Goal: Information Seeking & Learning: Check status

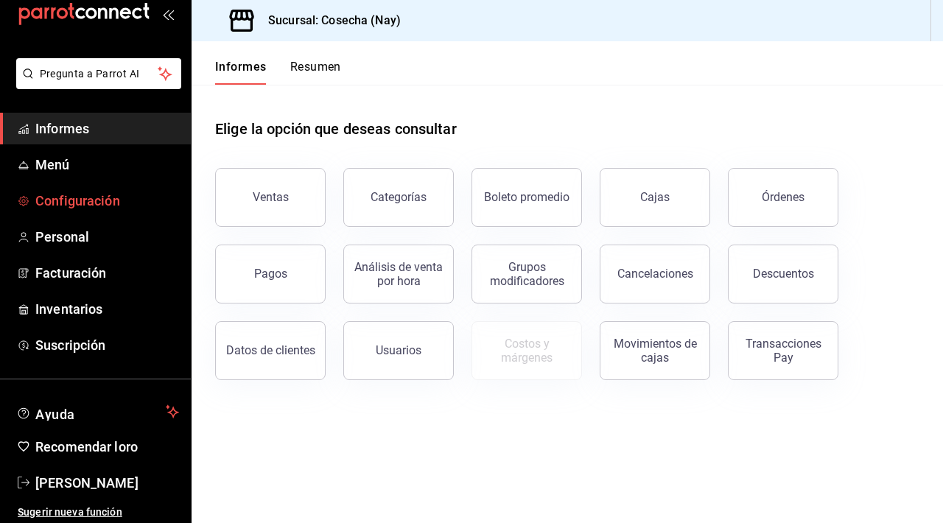
scroll to position [32, 0]
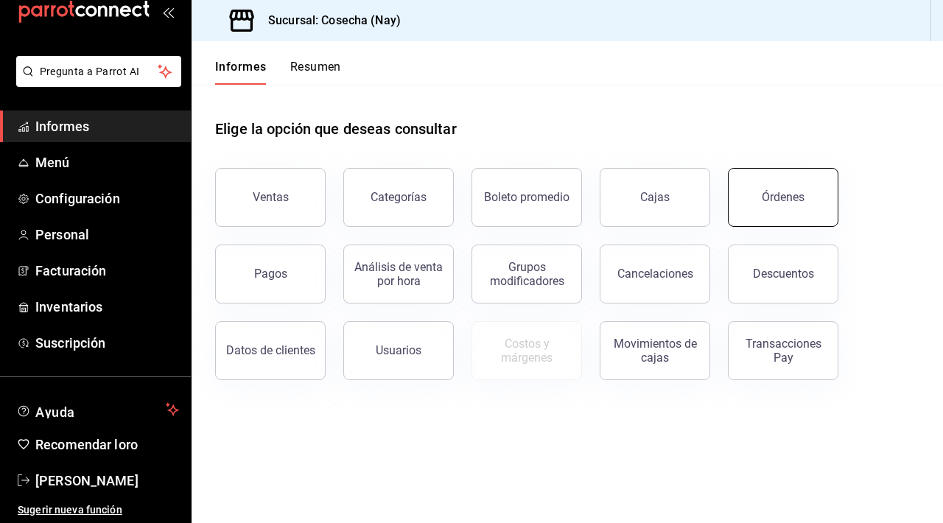
click at [462, 211] on button "Órdenes" at bounding box center [783, 197] width 110 height 59
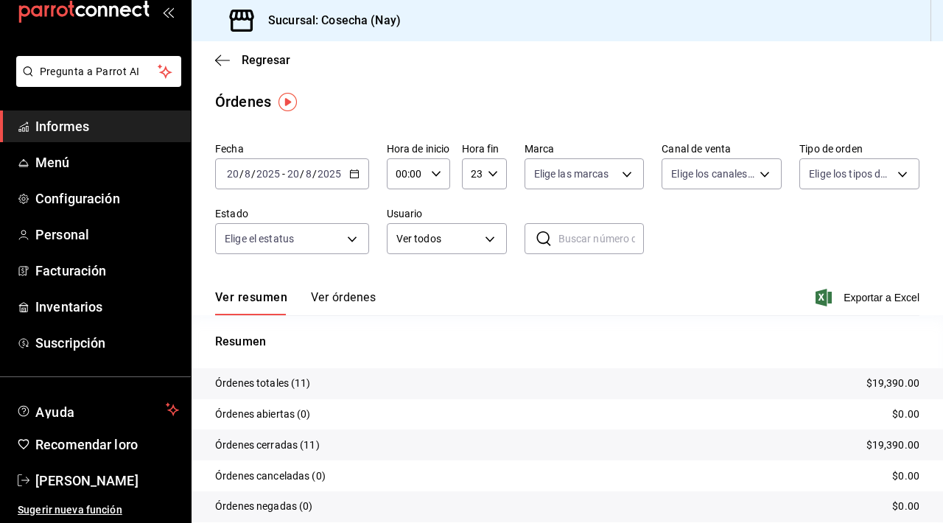
click at [355, 177] on icon "button" at bounding box center [354, 174] width 10 height 10
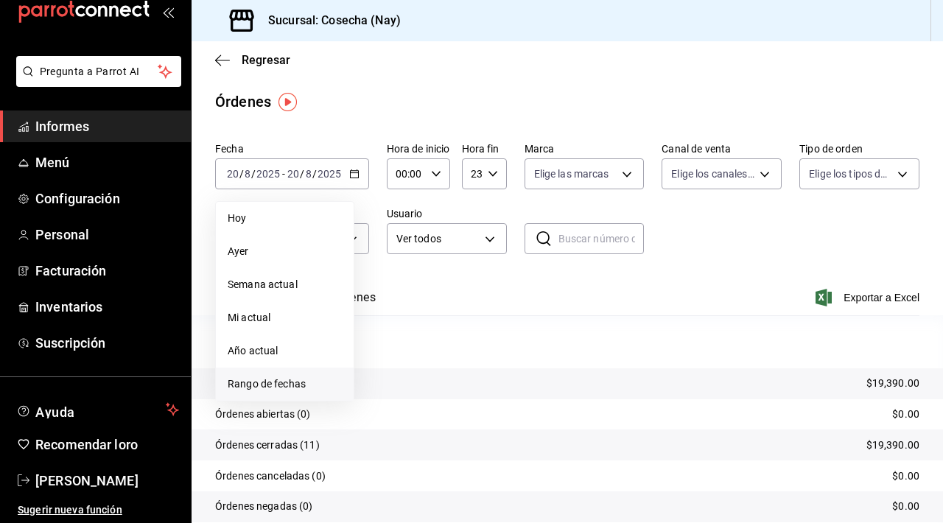
click at [278, 381] on font "Rango de fechas" at bounding box center [267, 384] width 78 height 12
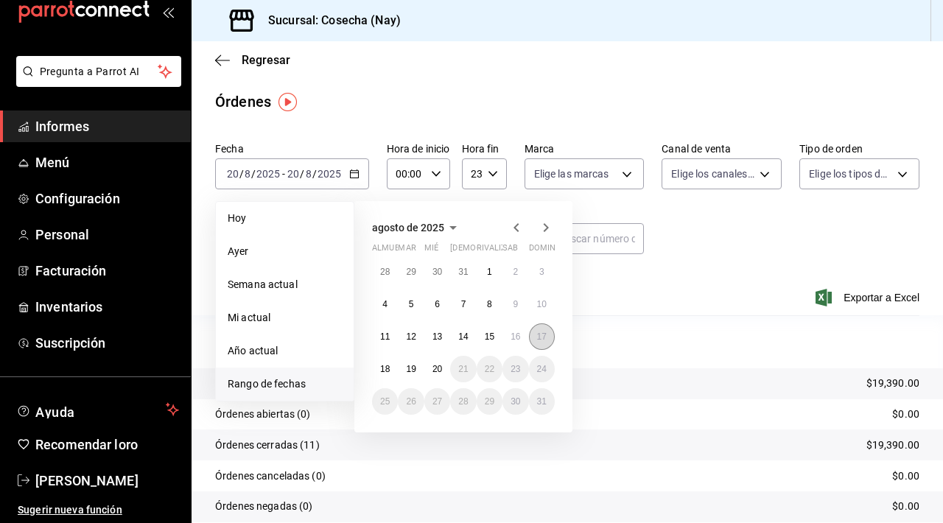
click at [462, 339] on button "17" at bounding box center [542, 336] width 26 height 27
click at [462, 337] on font "17" at bounding box center [542, 336] width 10 height 10
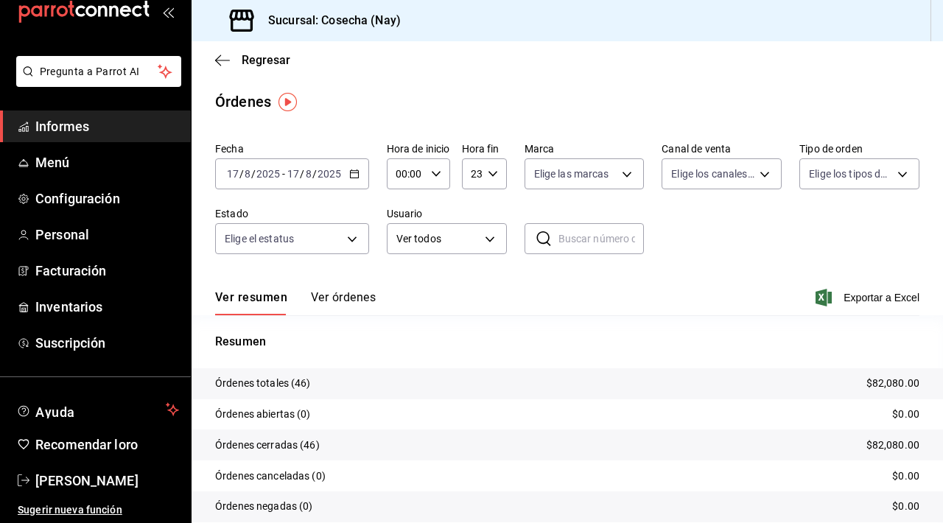
click at [435, 180] on div "00:00 Hora de inicio" at bounding box center [418, 173] width 63 height 31
click at [462, 174] on div at bounding box center [471, 261] width 943 height 523
click at [462, 174] on \(Stroke\) "button" at bounding box center [492, 173] width 9 height 5
click at [462, 191] on div at bounding box center [471, 261] width 943 height 523
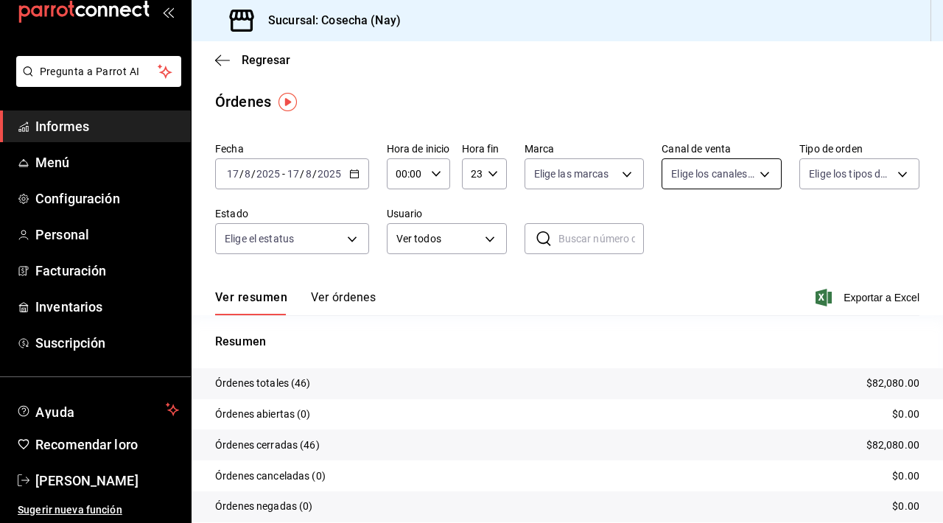
click at [462, 169] on body "Pregunta a Parrot AI Informes Menú Configuración Personal Facturación Inventari…" at bounding box center [471, 261] width 943 height 523
click at [462, 169] on div at bounding box center [471, 261] width 943 height 523
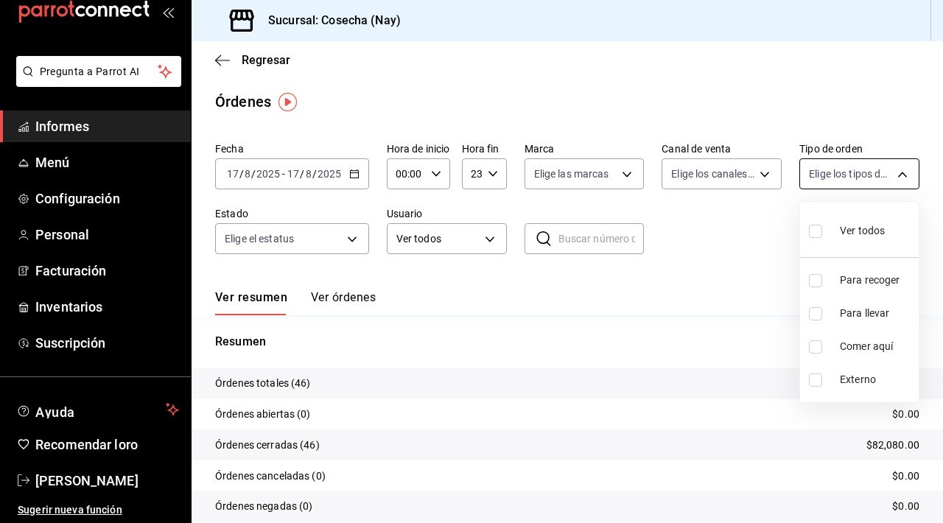
click at [462, 179] on body "Pregunta a Parrot AI Informes Menú Configuración Personal Facturación Inventari…" at bounding box center [471, 261] width 943 height 523
click at [462, 179] on div at bounding box center [471, 261] width 943 height 523
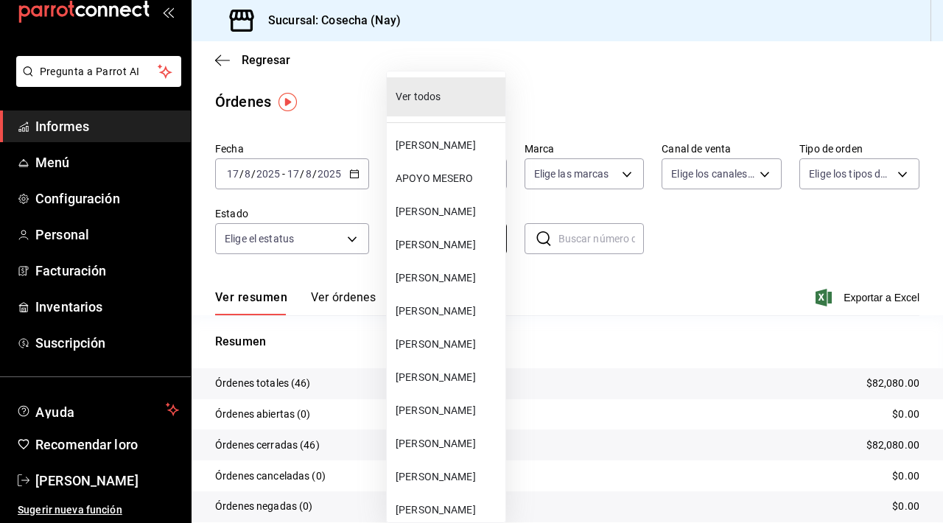
click at [462, 231] on body "Pregunta a Parrot AI Informes Menú Configuración Personal Facturación Inventari…" at bounding box center [471, 261] width 943 height 523
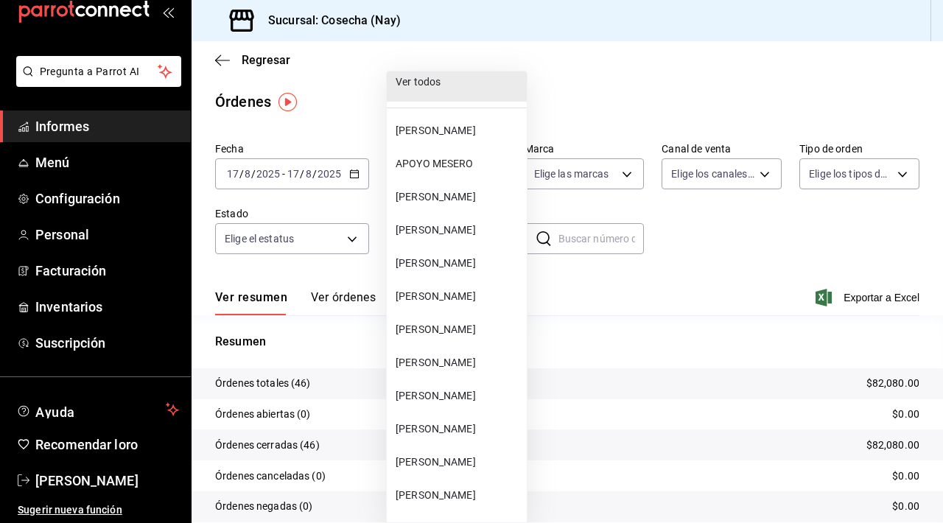
scroll to position [0, 0]
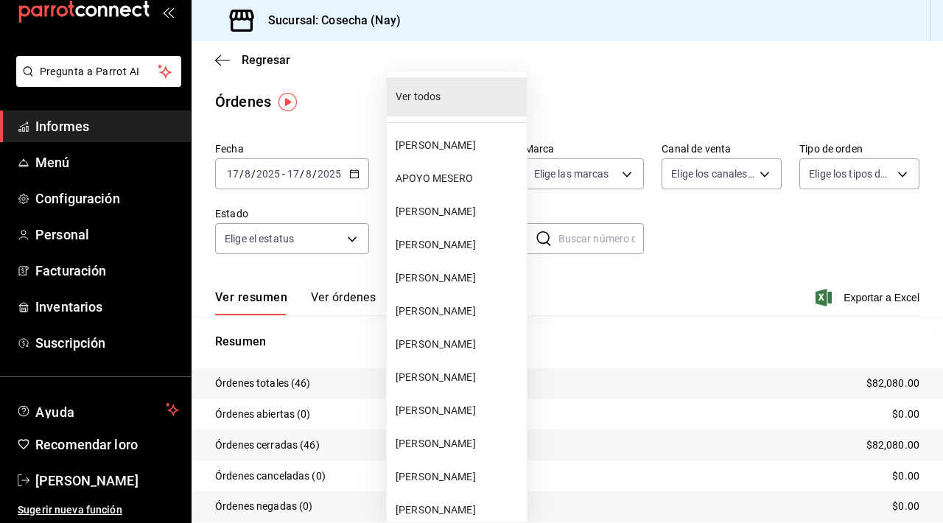
click at [330, 261] on div at bounding box center [471, 261] width 943 height 523
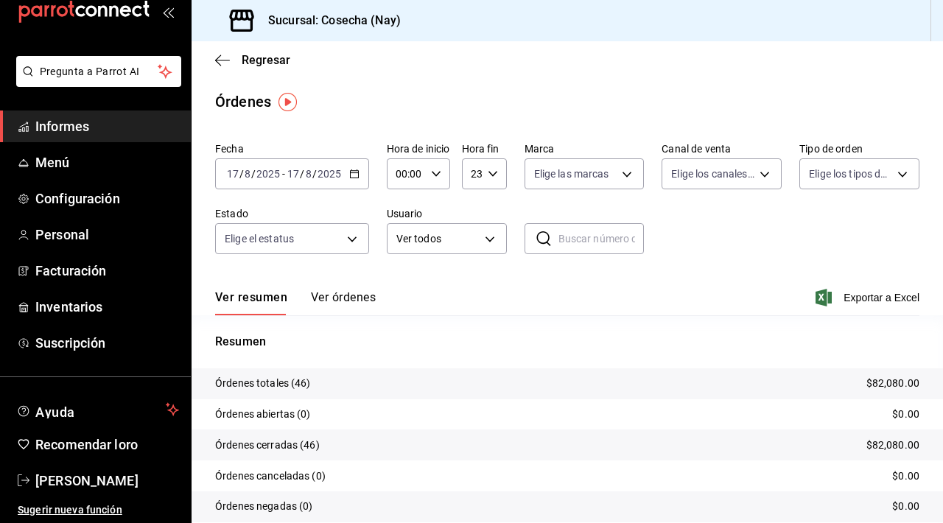
click at [350, 298] on font "Ver órdenes" at bounding box center [343, 297] width 65 height 14
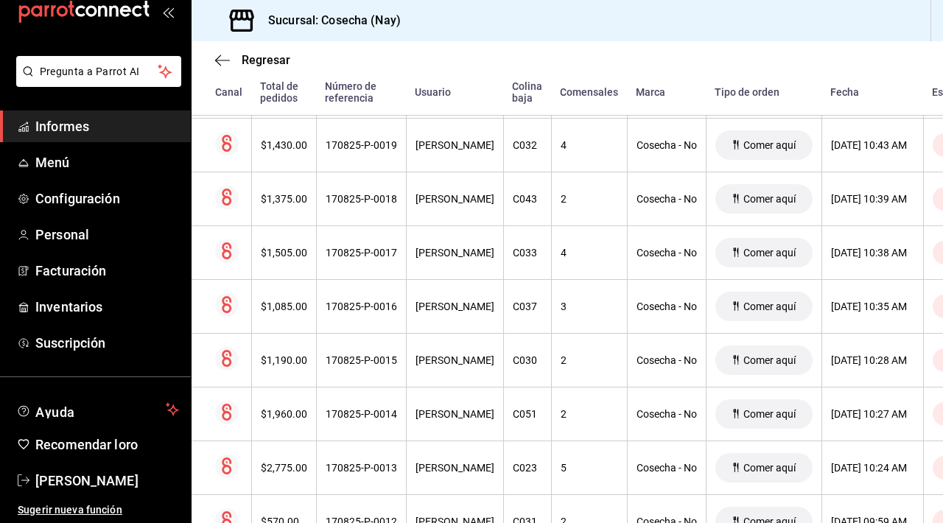
scroll to position [1721, 0]
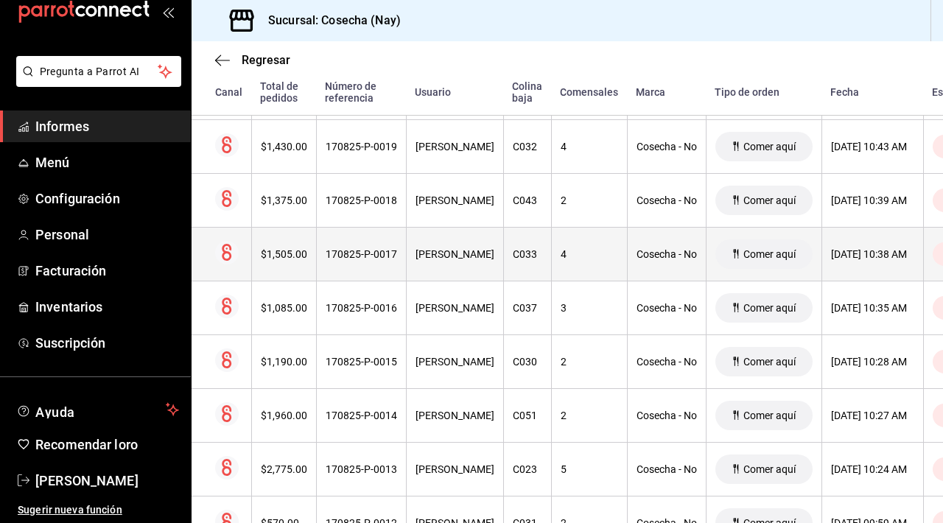
click at [462, 262] on th "[PERSON_NAME]" at bounding box center [454, 254] width 97 height 54
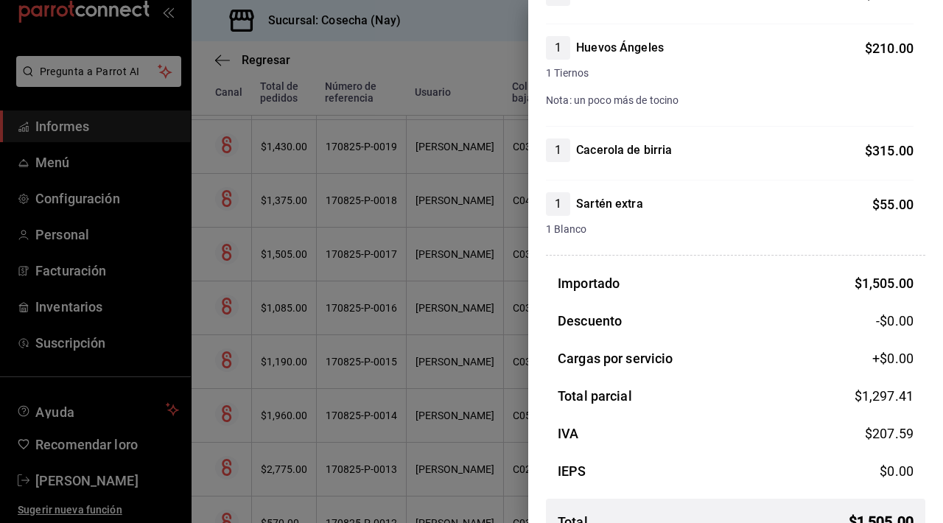
scroll to position [386, 0]
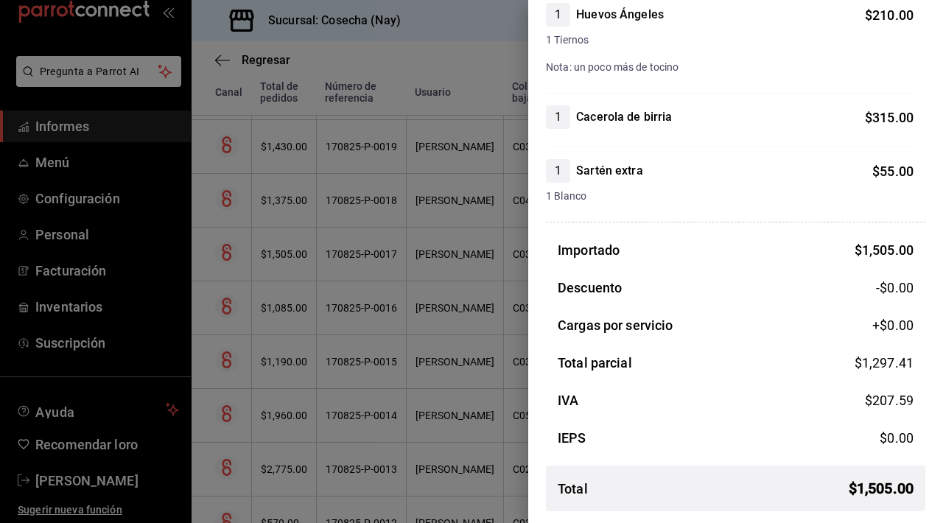
click at [459, 205] on div at bounding box center [471, 261] width 943 height 523
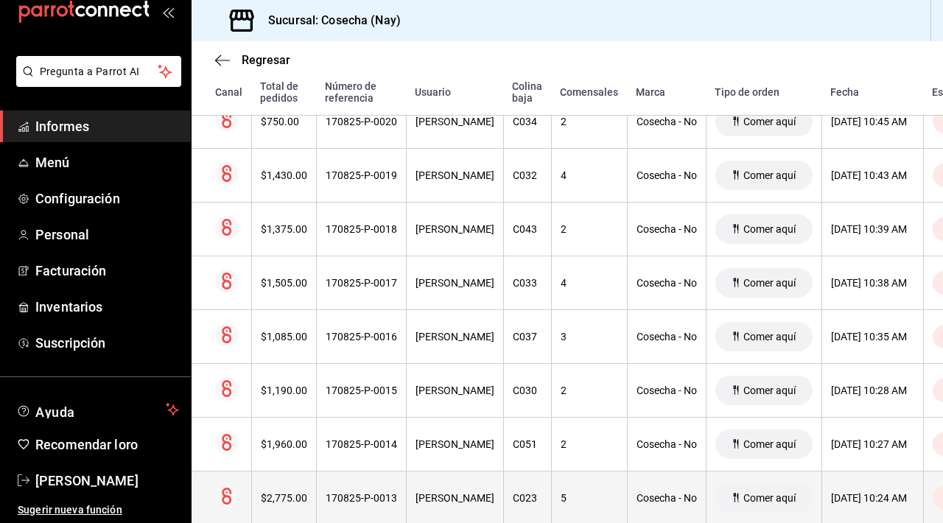
scroll to position [1689, 0]
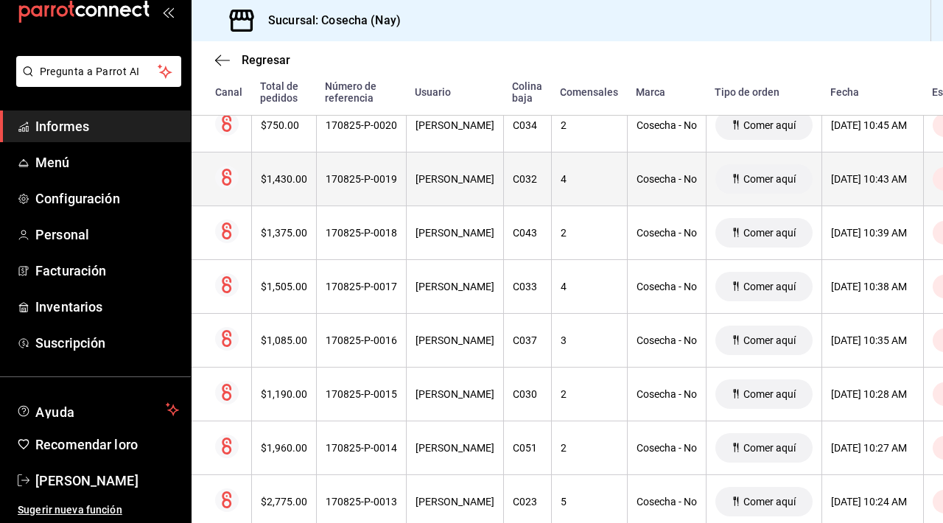
click at [462, 194] on th "C032" at bounding box center [527, 179] width 48 height 54
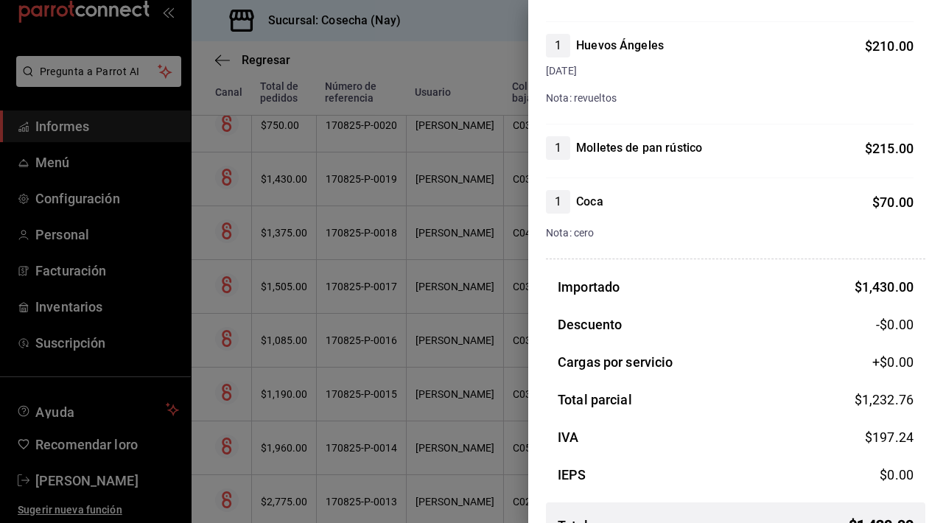
scroll to position [548, 0]
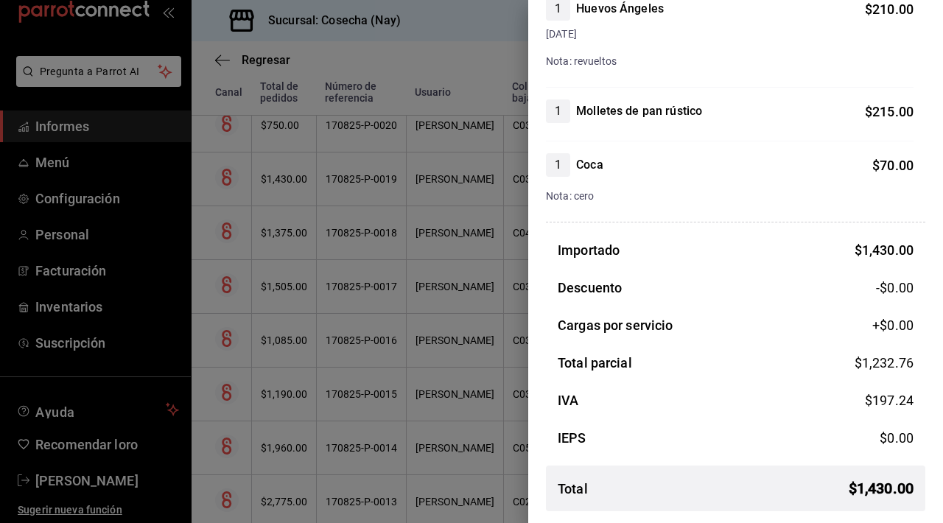
click at [462, 78] on div at bounding box center [471, 261] width 943 height 523
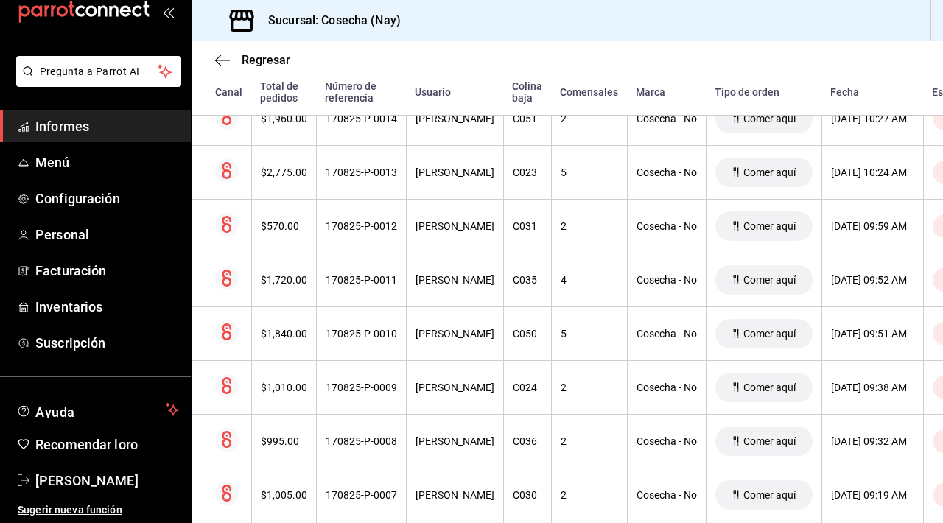
scroll to position [2020, 0]
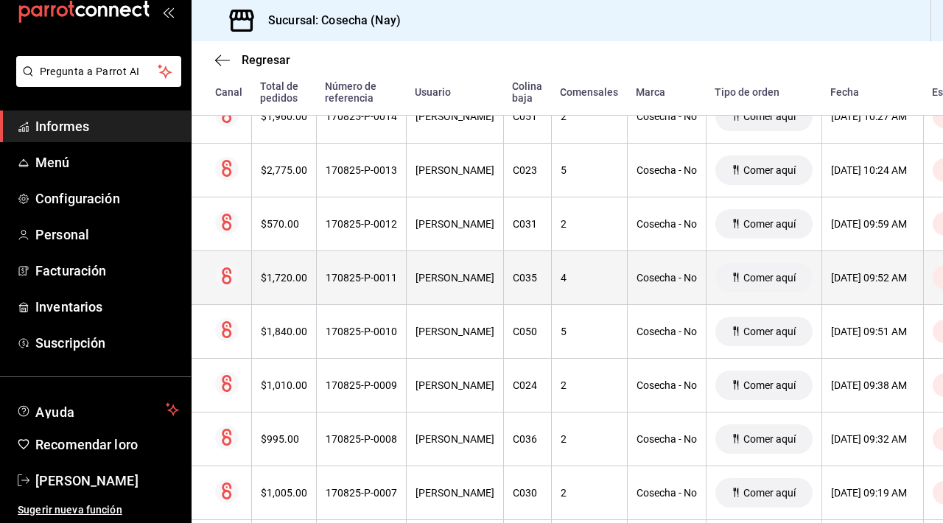
click at [462, 292] on th "4" at bounding box center [589, 277] width 76 height 54
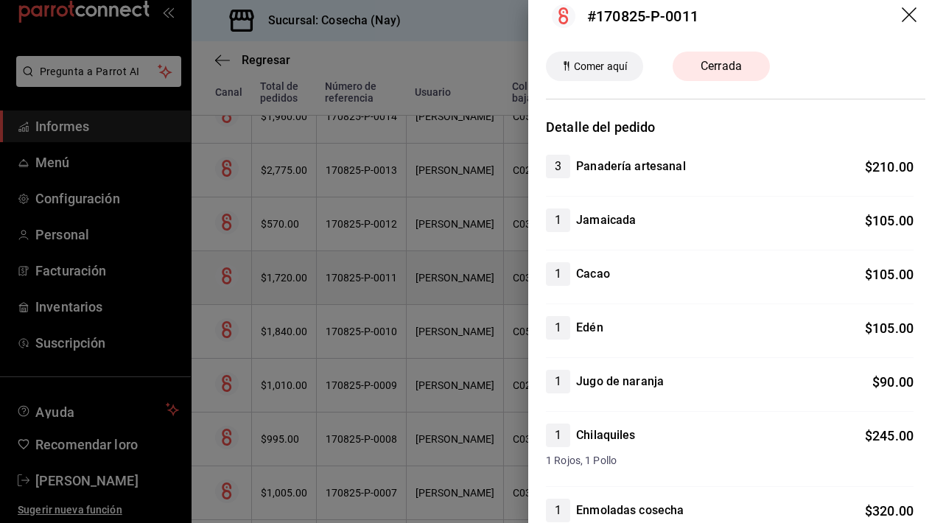
scroll to position [0, 0]
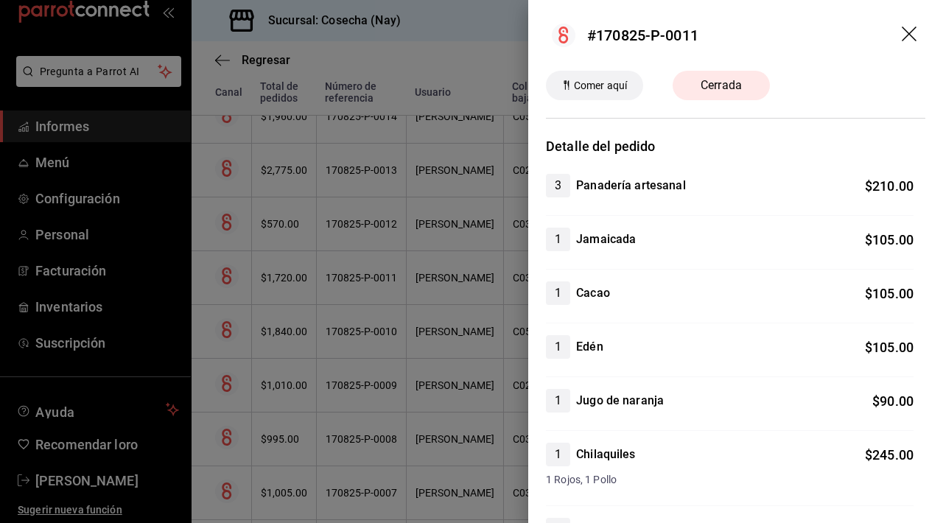
click at [462, 32] on icon "arrastrar" at bounding box center [908, 34] width 15 height 15
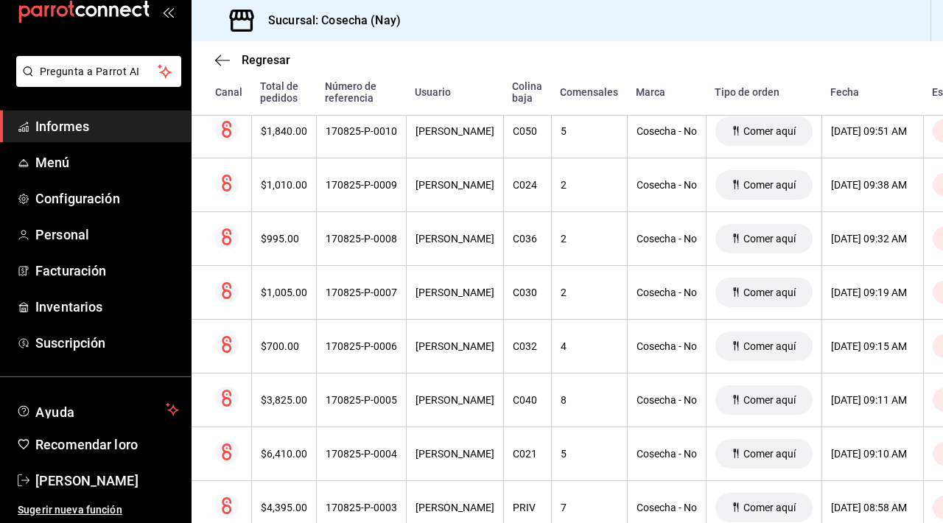
scroll to position [2222, 0]
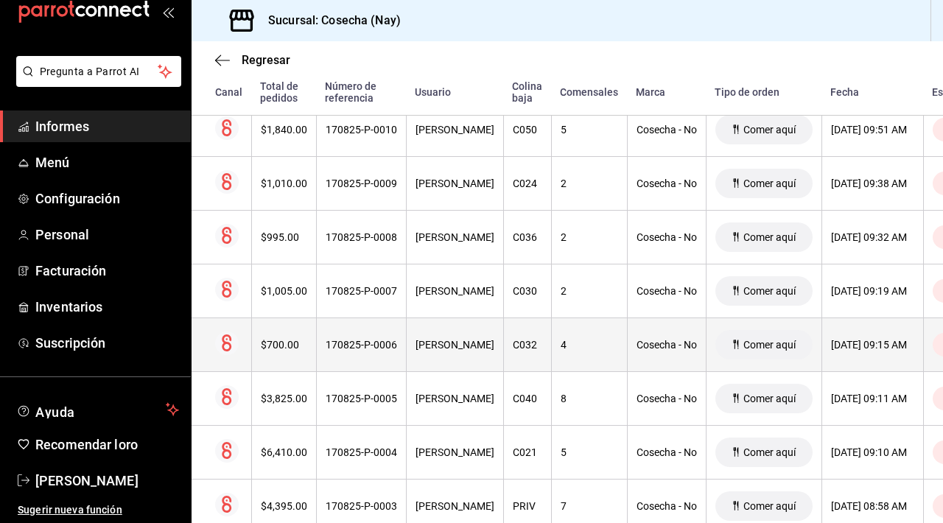
click at [462, 335] on th "4" at bounding box center [589, 344] width 76 height 54
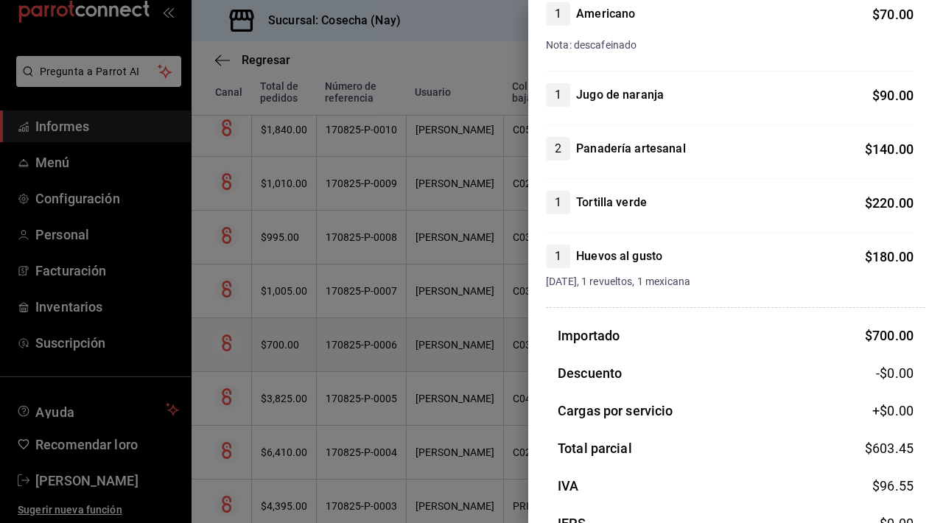
scroll to position [0, 0]
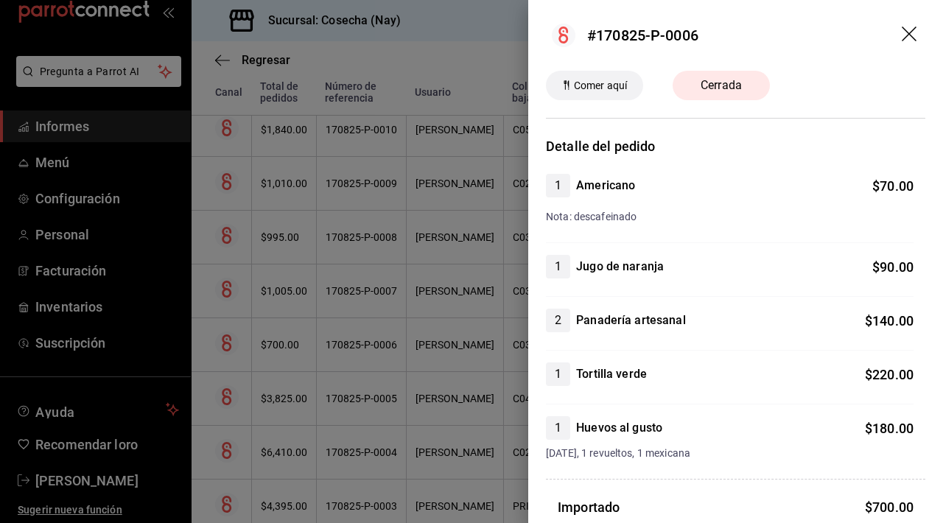
click at [462, 35] on icon "arrastrar" at bounding box center [910, 36] width 18 height 18
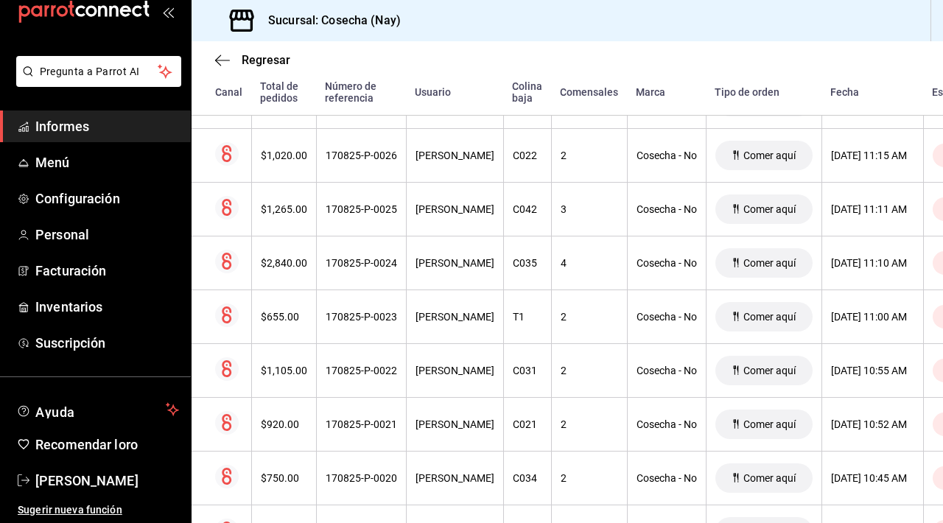
scroll to position [1334, 0]
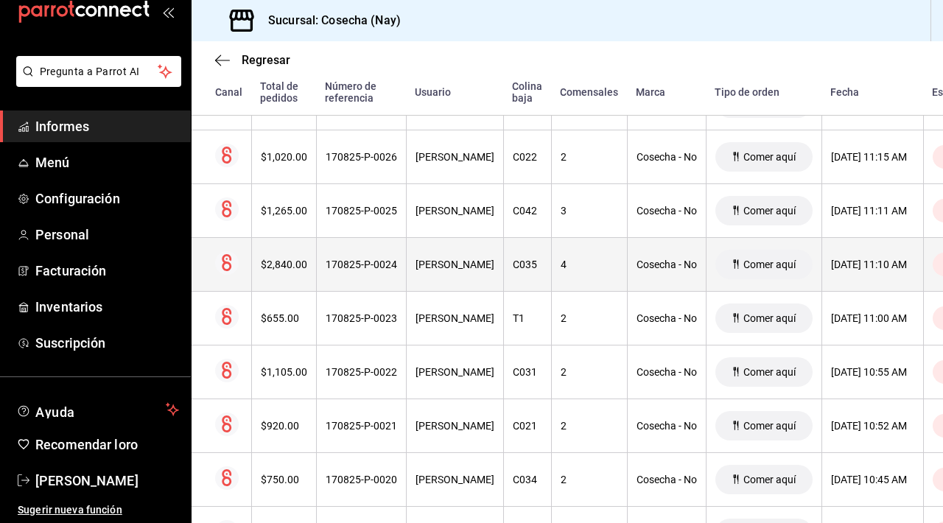
click at [462, 258] on th "4" at bounding box center [589, 264] width 76 height 54
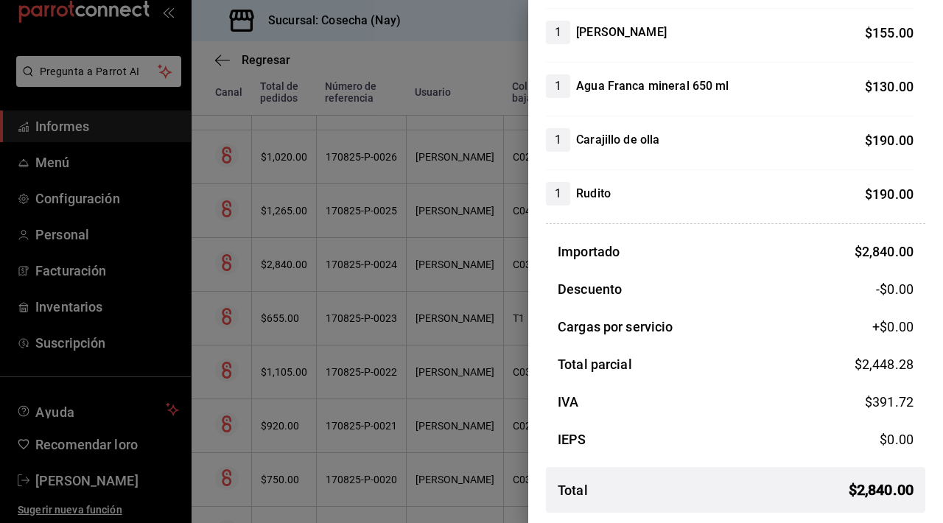
scroll to position [742, 0]
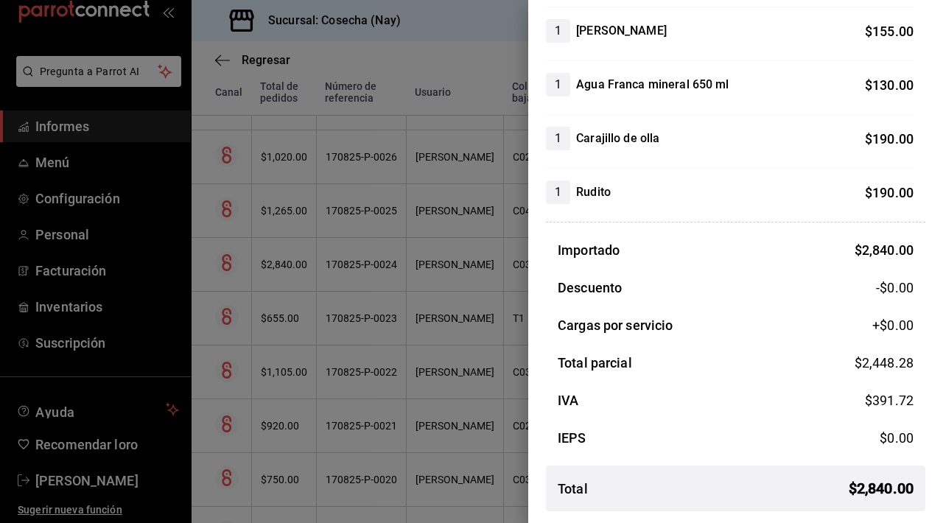
click at [462, 304] on div at bounding box center [471, 261] width 943 height 523
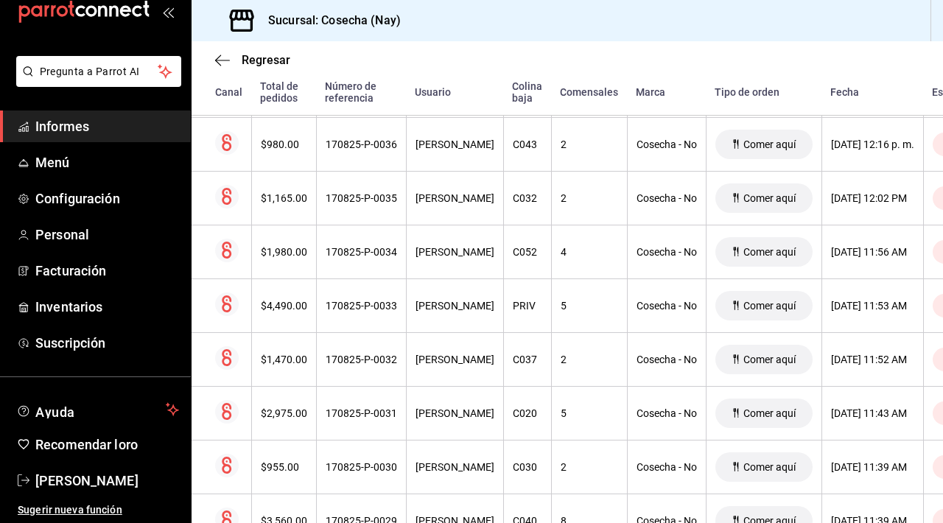
scroll to position [800, 0]
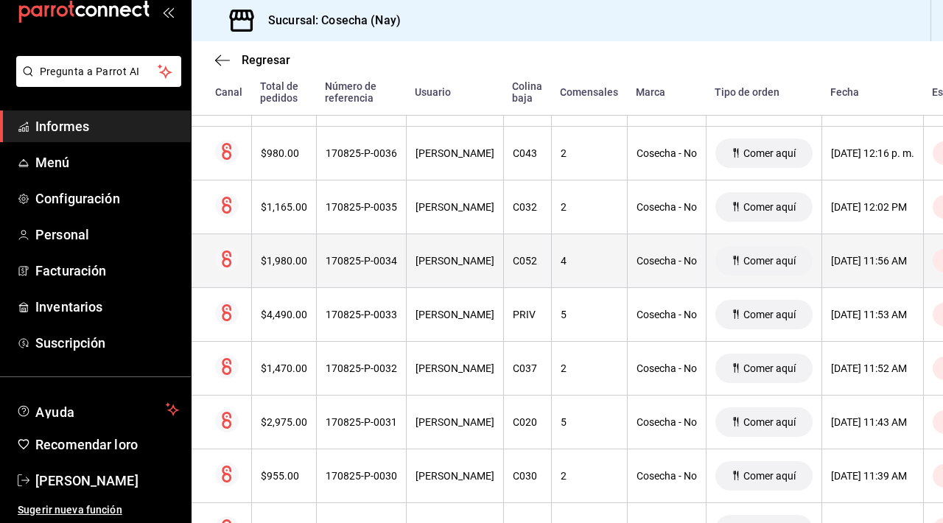
click at [462, 272] on th "4" at bounding box center [589, 260] width 76 height 54
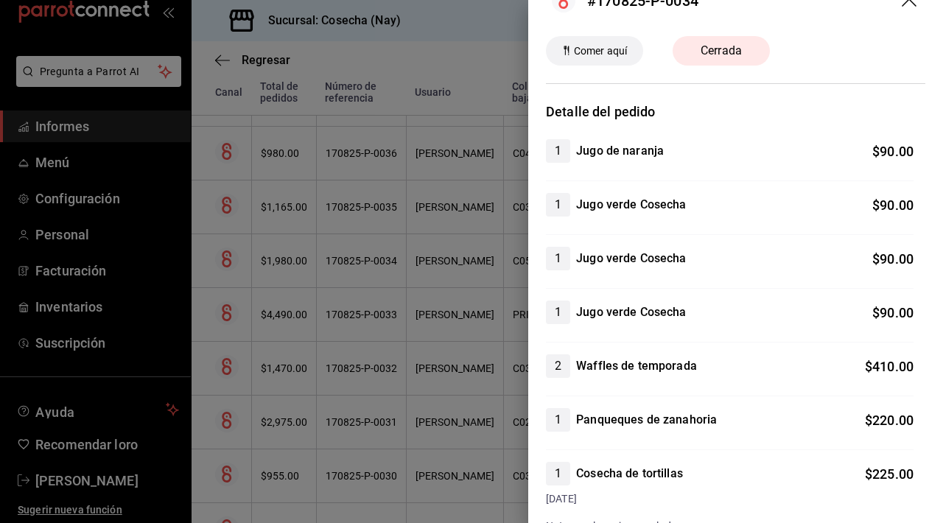
scroll to position [0, 0]
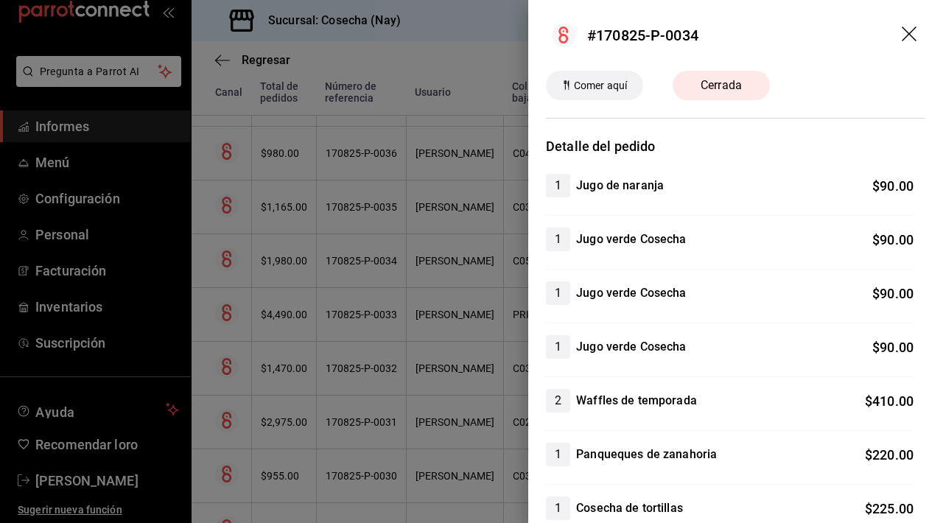
click at [462, 36] on icon "arrastrar" at bounding box center [908, 34] width 15 height 15
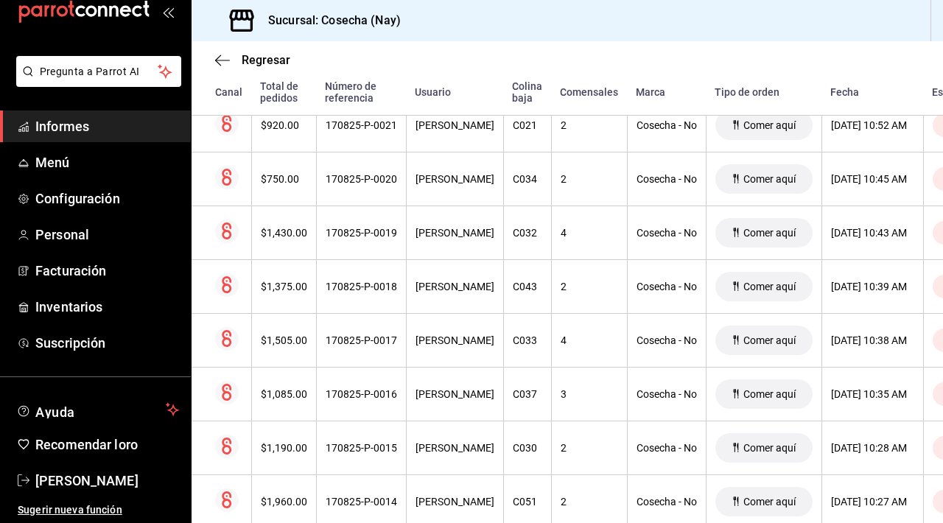
scroll to position [1639, 0]
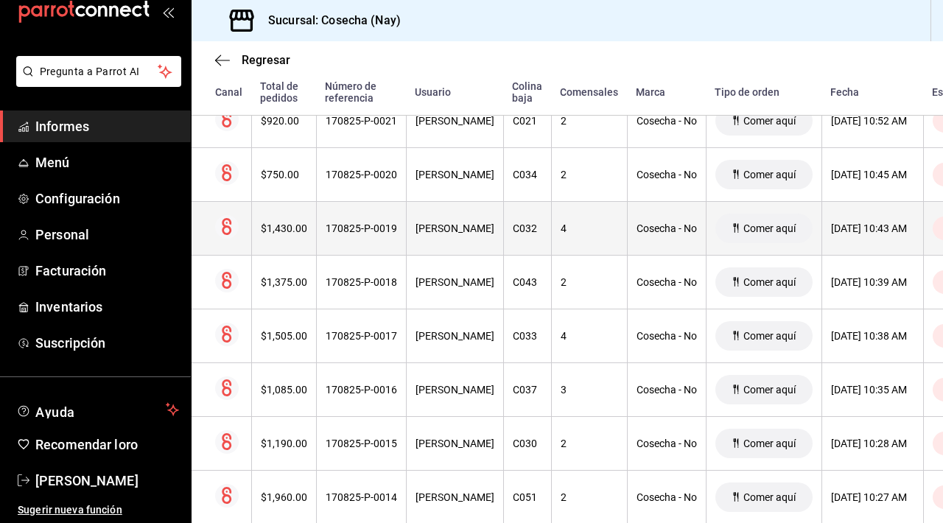
click at [462, 233] on font "Cosecha - No" at bounding box center [666, 228] width 60 height 12
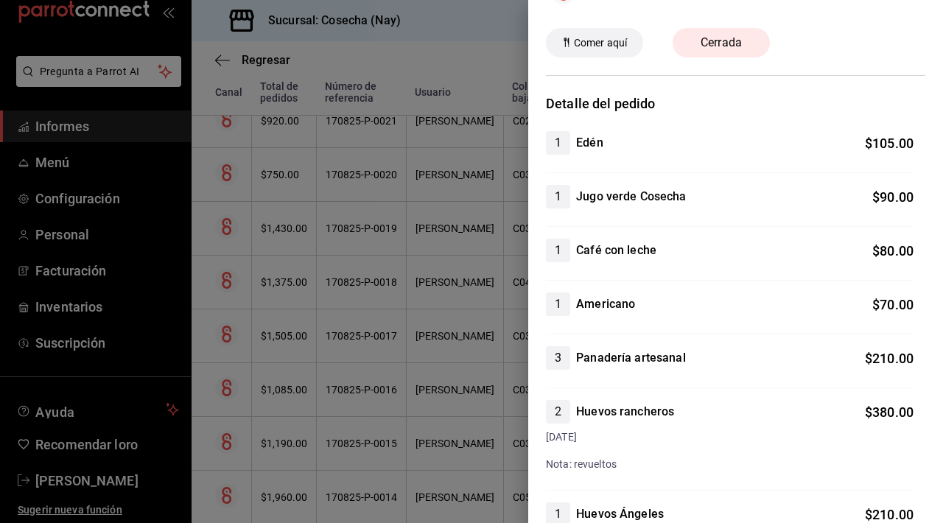
scroll to position [0, 0]
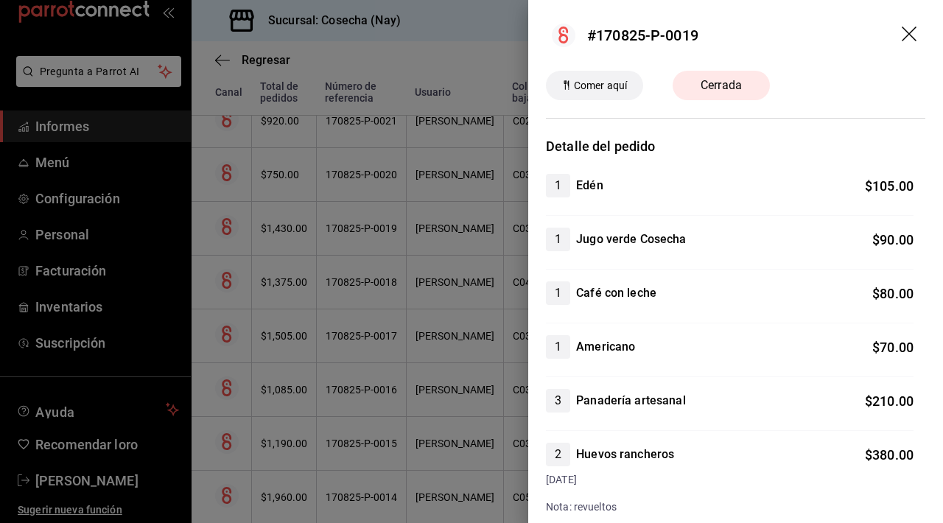
click at [462, 39] on icon "arrastrar" at bounding box center [910, 36] width 18 height 18
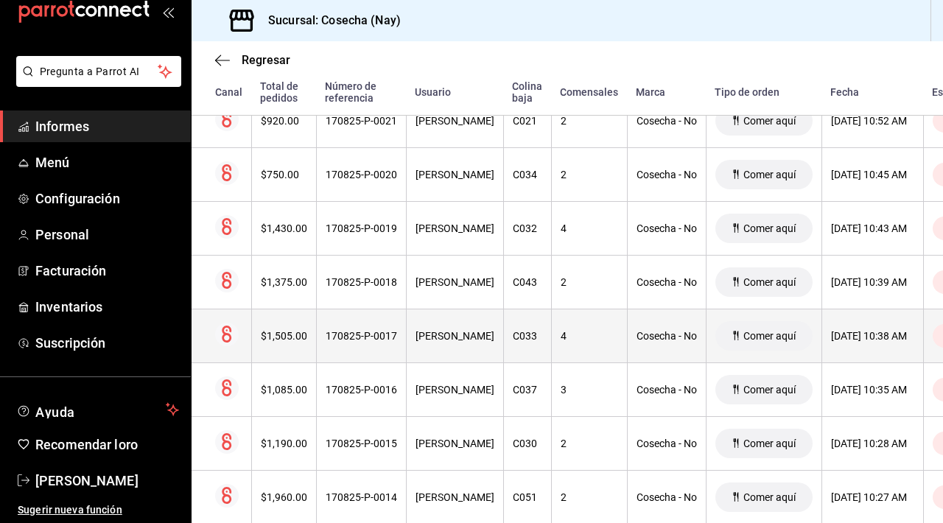
click at [462, 332] on div "4" at bounding box center [588, 336] width 57 height 12
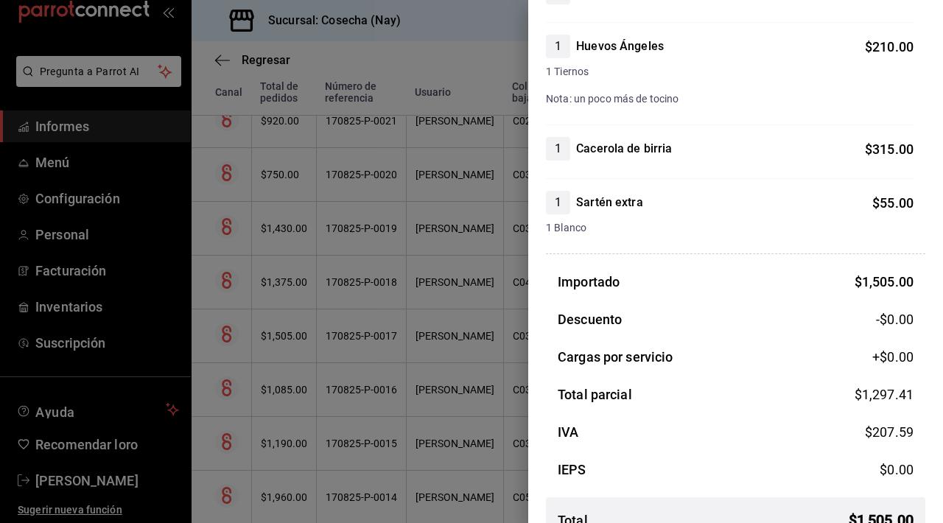
scroll to position [351, 0]
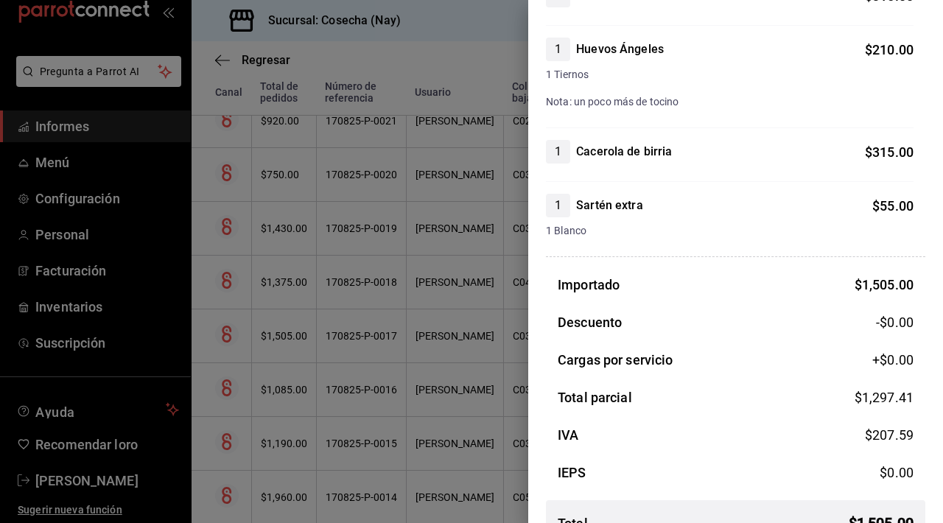
click at [432, 297] on div at bounding box center [471, 261] width 943 height 523
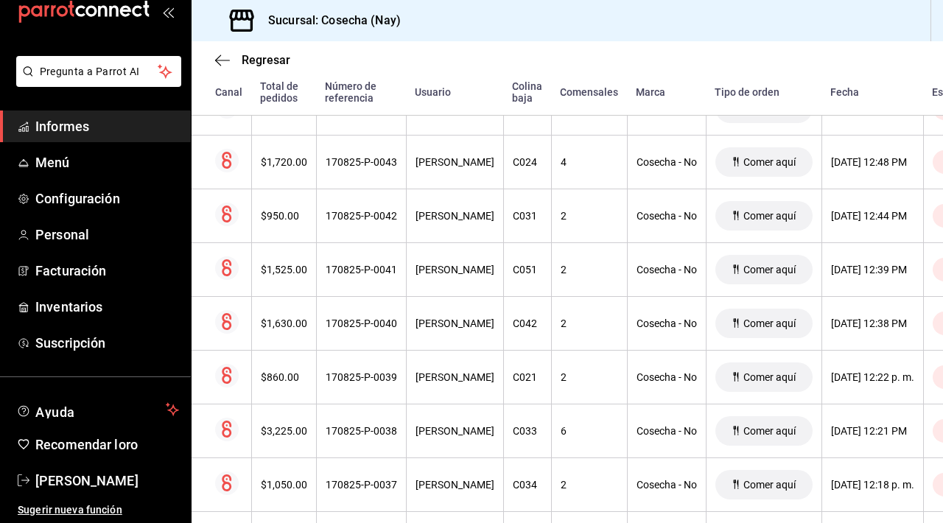
scroll to position [0, 0]
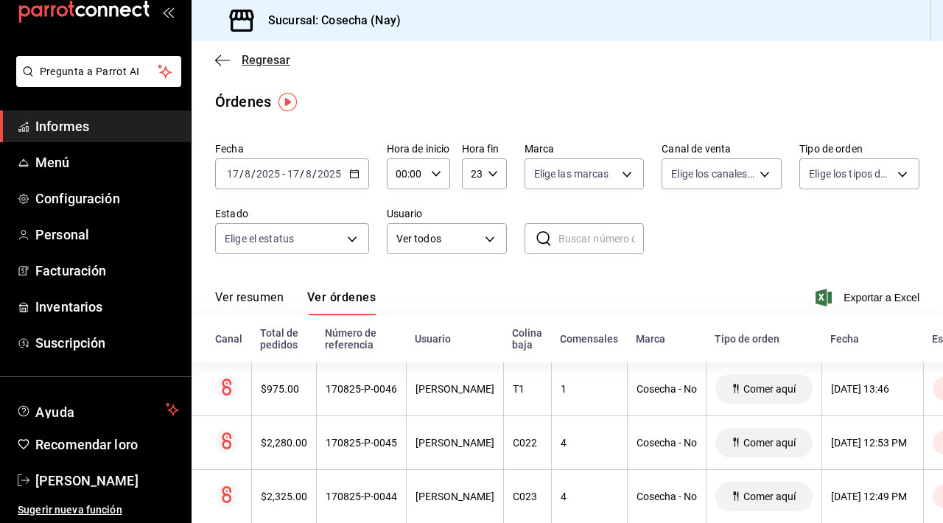
click at [225, 62] on icon "button" at bounding box center [222, 60] width 15 height 13
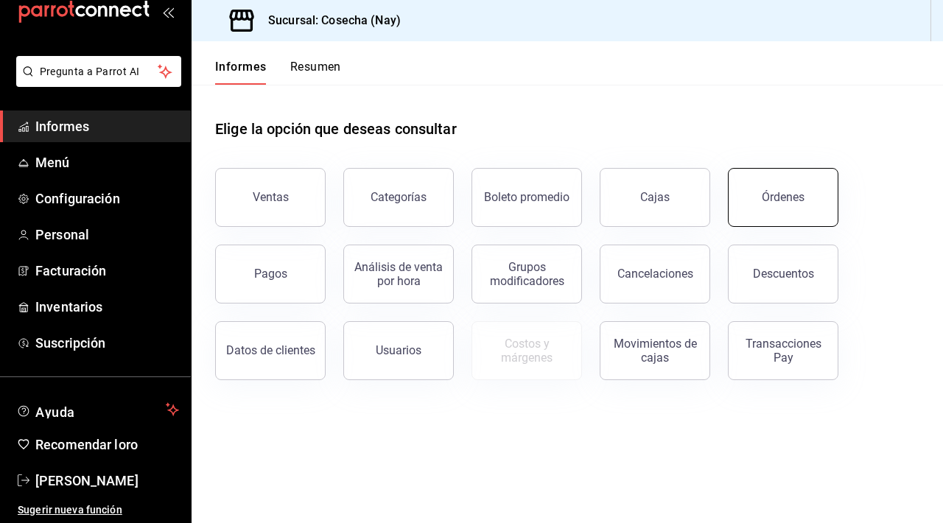
click at [462, 205] on button "Órdenes" at bounding box center [783, 197] width 110 height 59
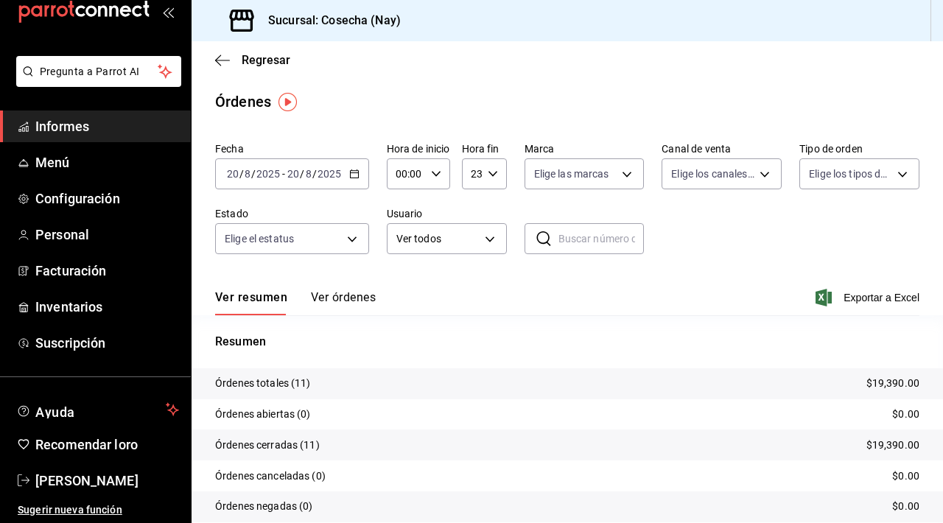
click at [334, 304] on font "Ver órdenes" at bounding box center [343, 297] width 65 height 14
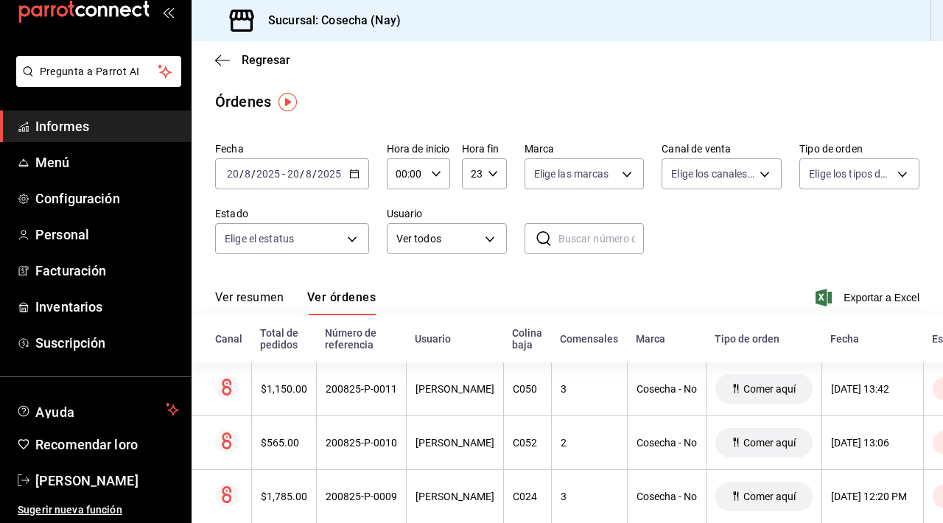
click at [462, 242] on input "text" at bounding box center [601, 238] width 86 height 29
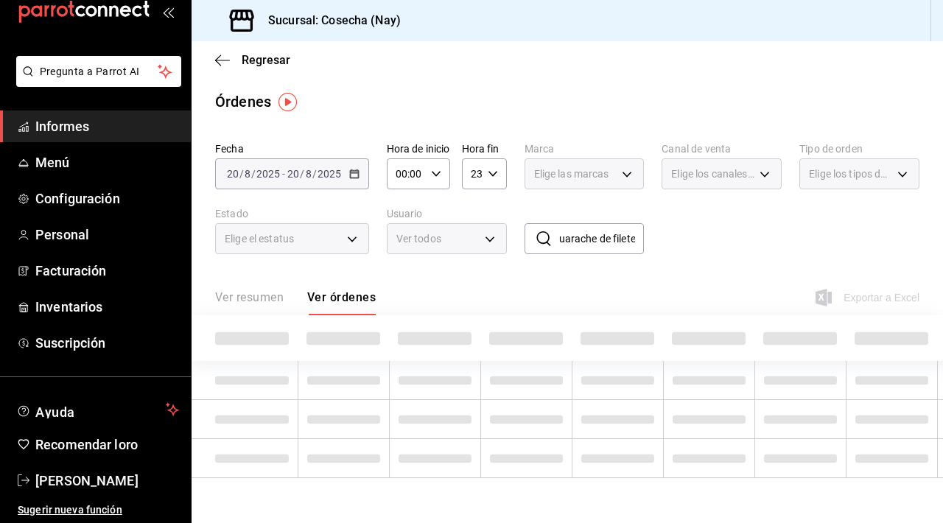
type input "huarache de filete"
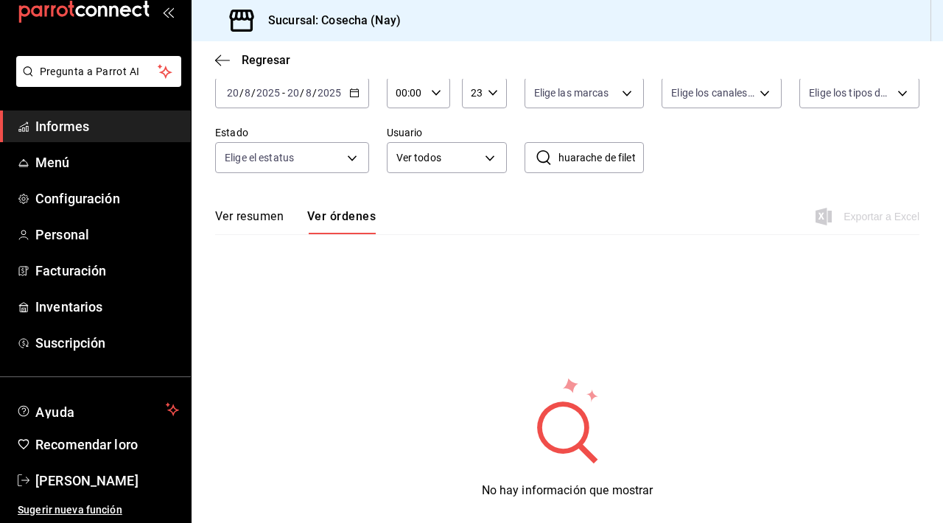
click at [250, 225] on button "Ver resumen" at bounding box center [249, 221] width 68 height 26
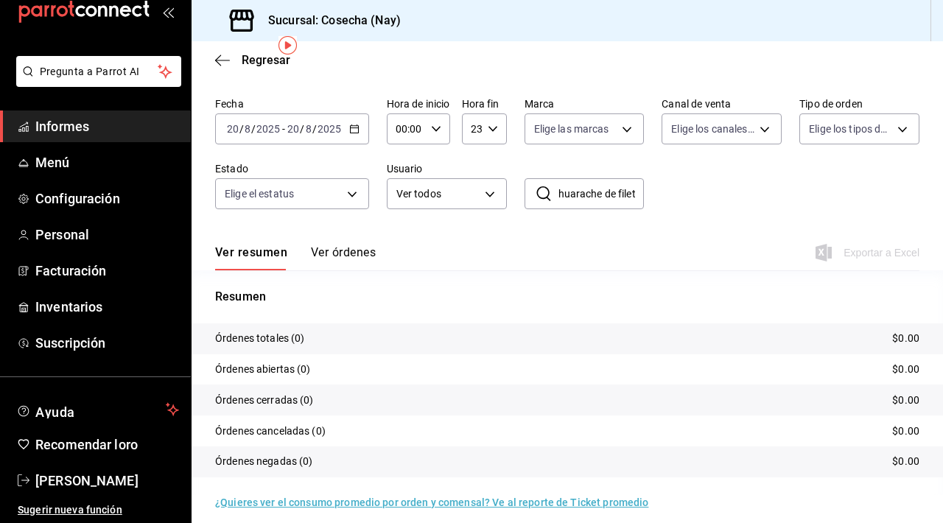
scroll to position [56, 0]
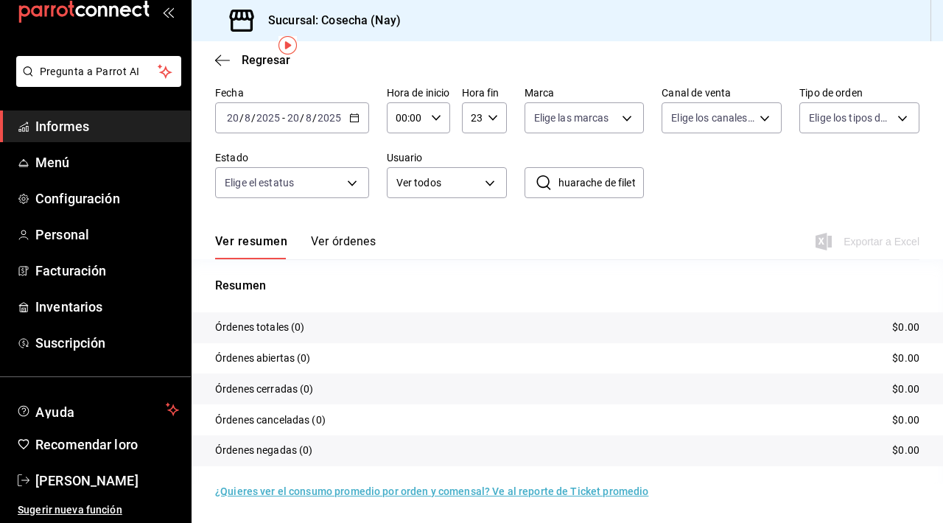
click at [462, 187] on input "huarache de filete" at bounding box center [601, 182] width 86 height 29
drag, startPoint x: 555, startPoint y: 183, endPoint x: 769, endPoint y: 185, distance: 213.6
click at [462, 186] on div "Fecha [DATE] [DATE] - [DATE] [DATE] Hora de inicio 00:00 Hora de inicio Hora fi…" at bounding box center [567, 147] width 704 height 135
click at [462, 184] on input "huarache de filete" at bounding box center [601, 182] width 86 height 29
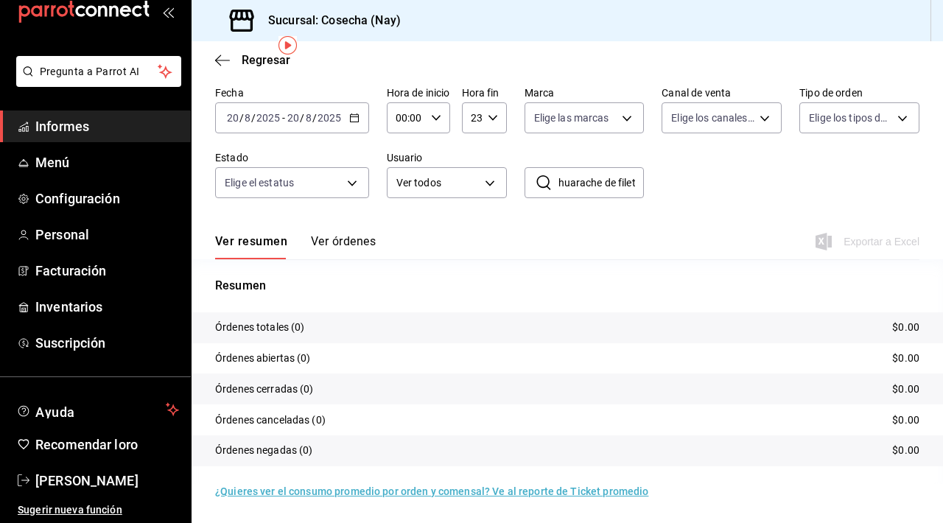
drag, startPoint x: 638, startPoint y: 184, endPoint x: 534, endPoint y: 182, distance: 103.9
click at [462, 182] on div "​ huarache de filete ​" at bounding box center [584, 182] width 120 height 31
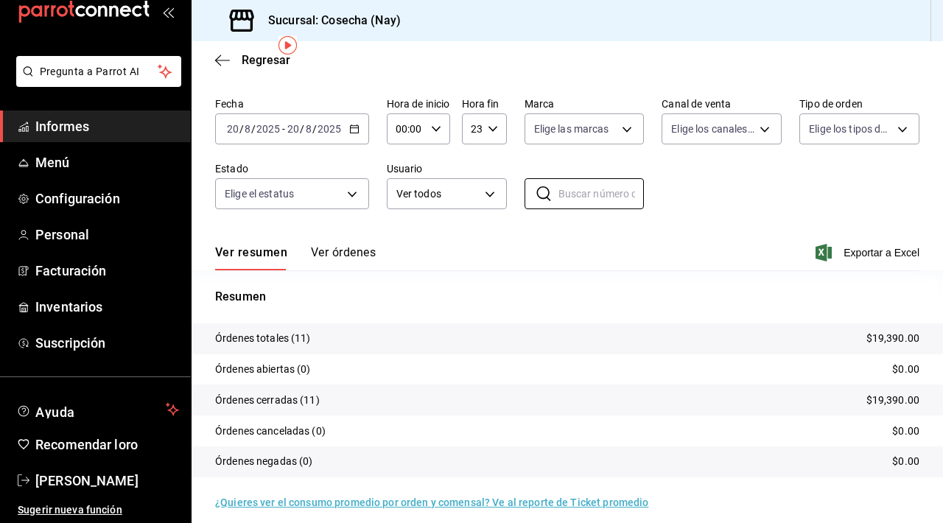
scroll to position [56, 0]
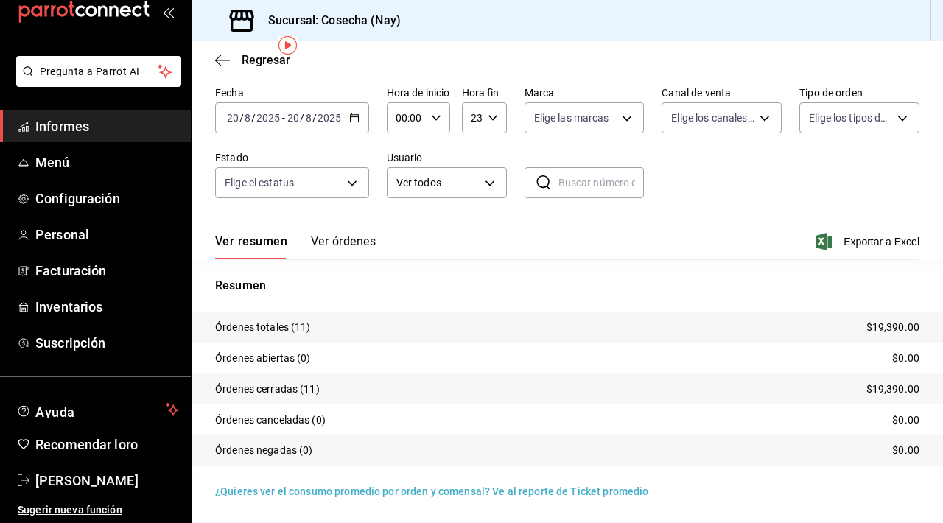
click at [462, 216] on div "Ver resumen Ver órdenes Exportar a Excel" at bounding box center [567, 237] width 704 height 43
click at [228, 59] on icon "button" at bounding box center [222, 60] width 15 height 13
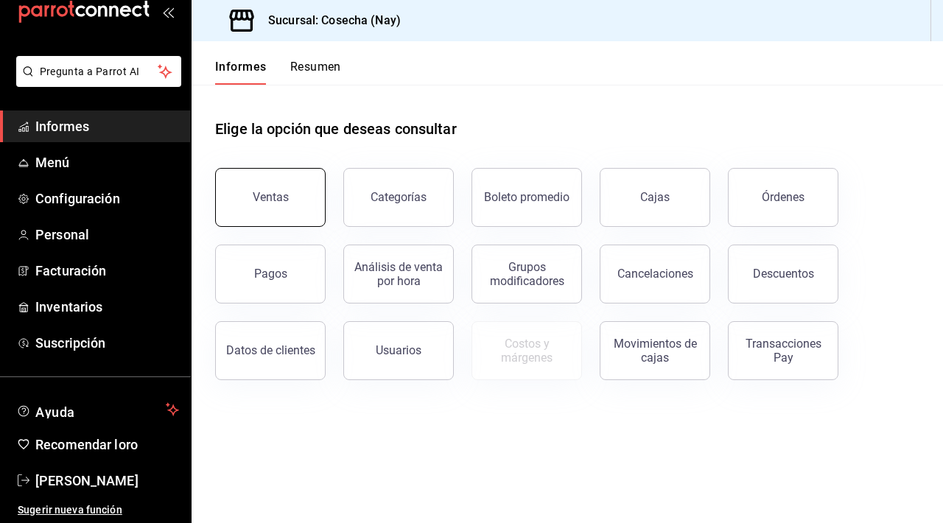
click at [296, 196] on button "Ventas" at bounding box center [270, 197] width 110 height 59
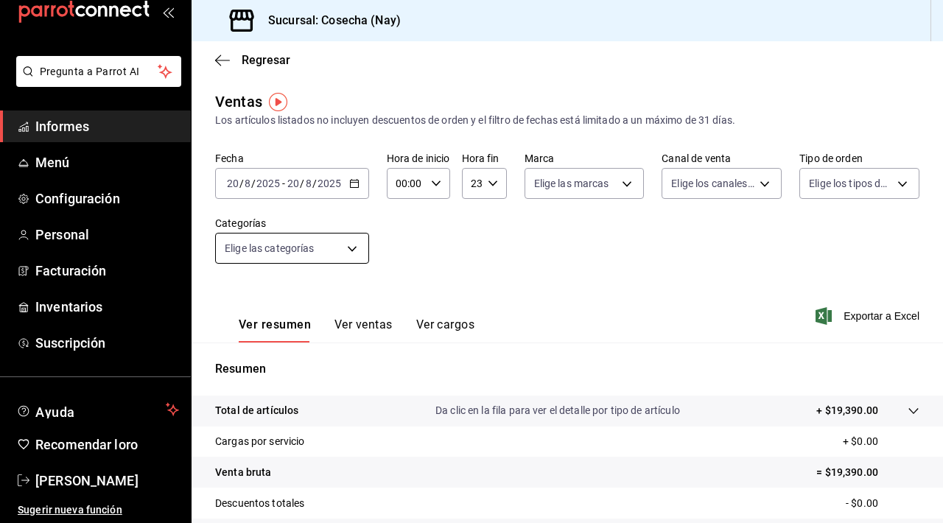
click at [346, 255] on body "Pregunta a Parrot AI Informes Menú Configuración Personal Facturación Inventari…" at bounding box center [471, 261] width 943 height 523
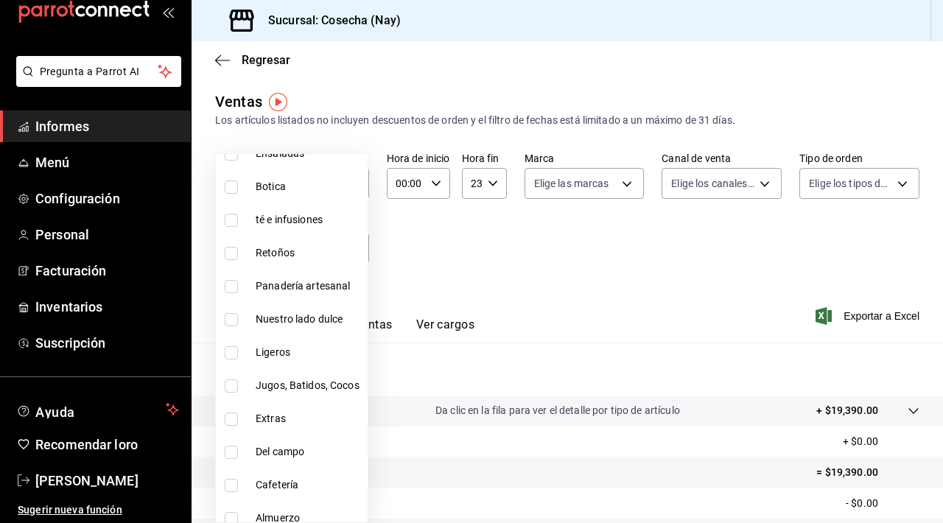
scroll to position [133, 0]
click at [462, 289] on div at bounding box center [471, 261] width 943 height 523
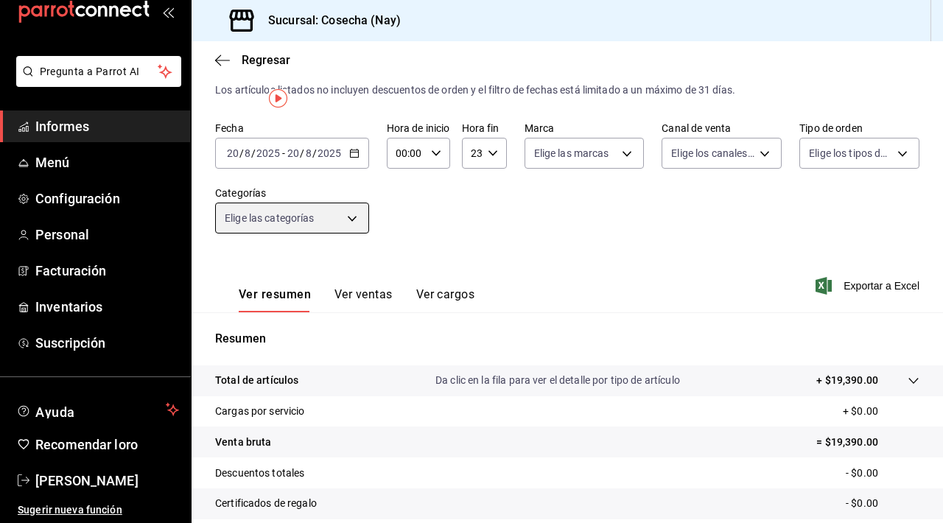
scroll to position [0, 0]
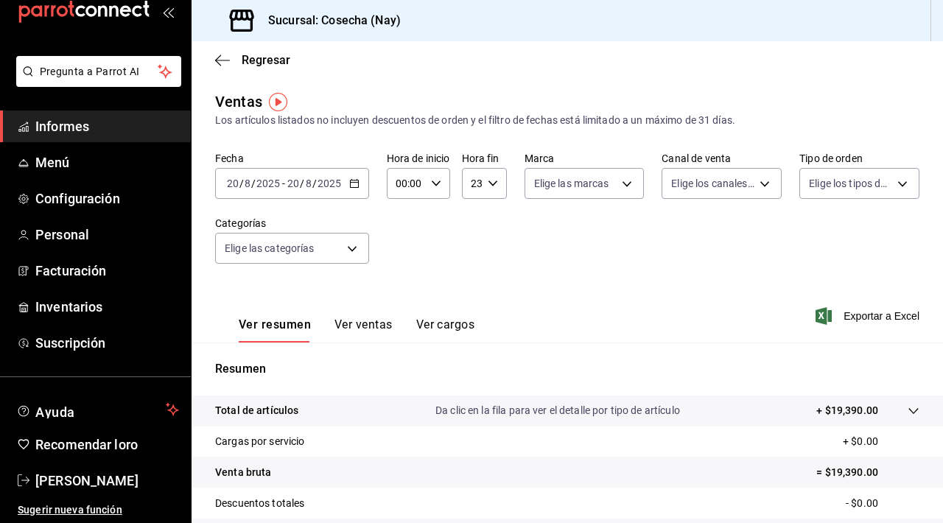
click at [353, 182] on icon "button" at bounding box center [354, 183] width 10 height 10
click at [286, 193] on div "[DATE] [DATE] - [DATE] [DATE]" at bounding box center [292, 183] width 154 height 31
click at [353, 185] on icon "button" at bounding box center [354, 183] width 10 height 10
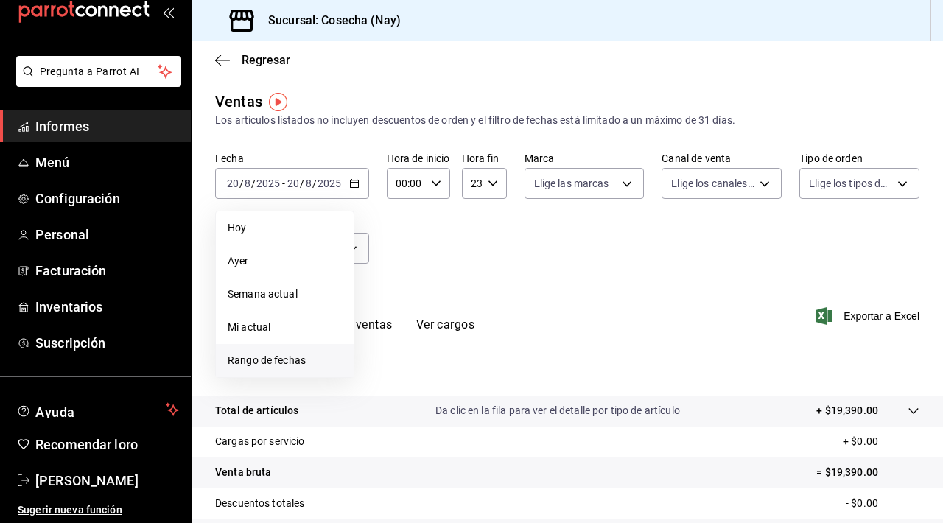
click at [278, 361] on font "Rango de fechas" at bounding box center [267, 360] width 78 height 12
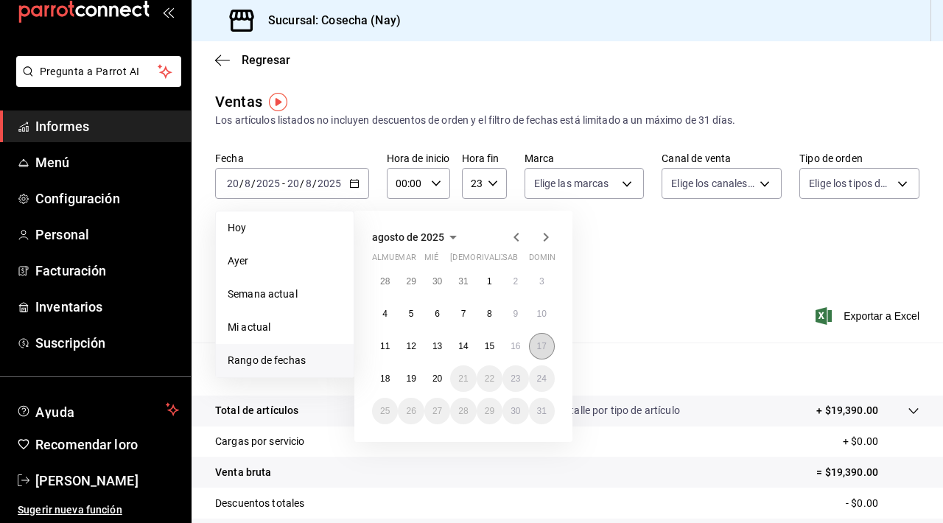
click at [462, 348] on font "17" at bounding box center [542, 346] width 10 height 10
click at [462, 345] on font "17" at bounding box center [542, 346] width 10 height 10
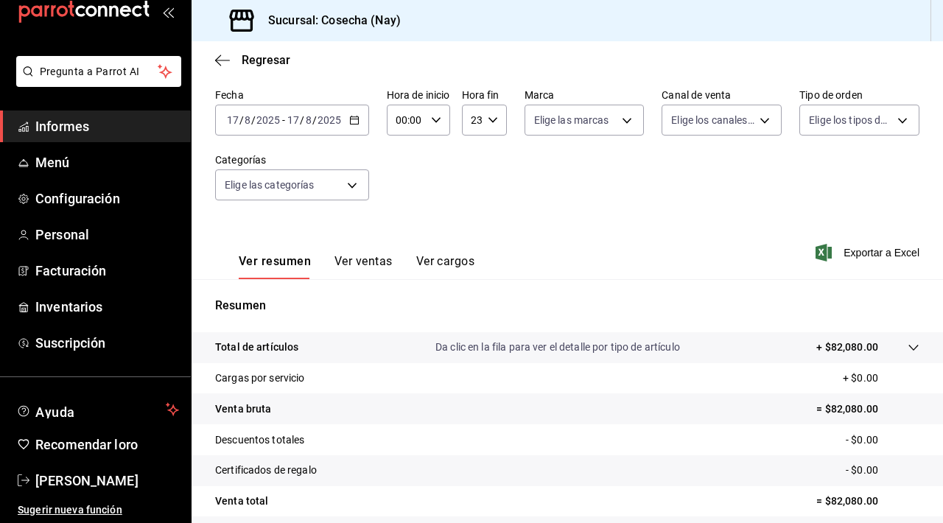
scroll to position [74, 0]
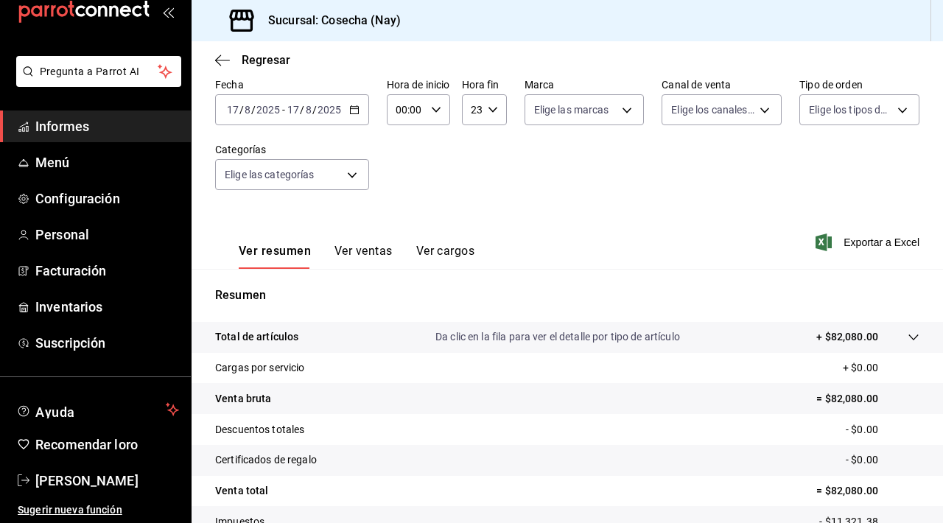
click at [362, 255] on font "Ver ventas" at bounding box center [363, 251] width 58 height 14
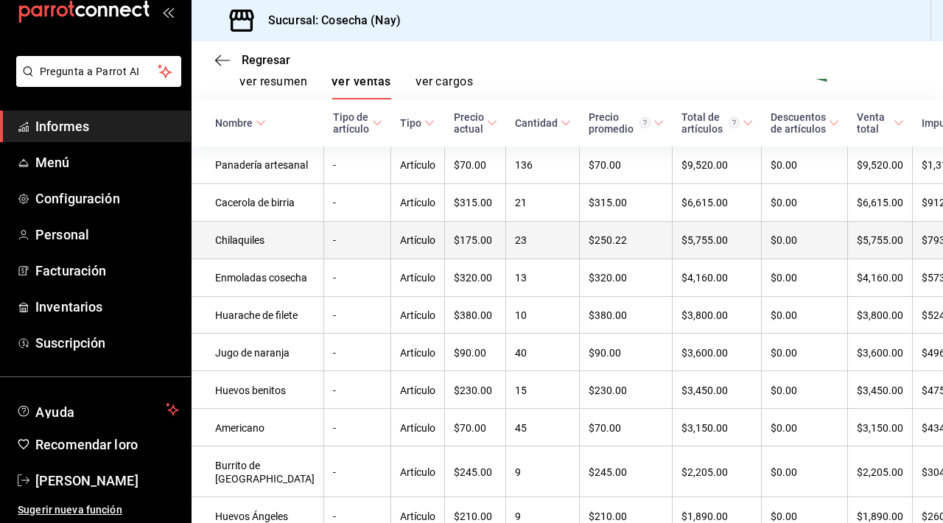
scroll to position [249, 0]
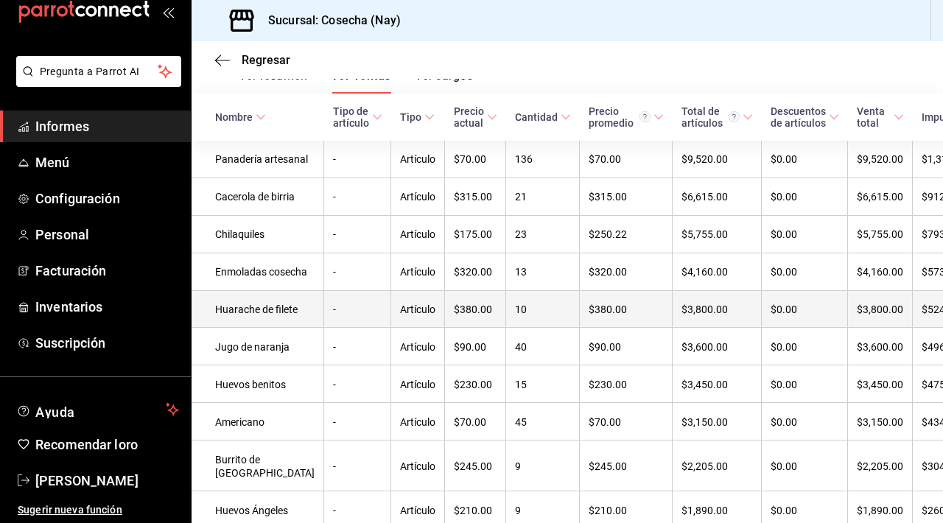
click at [462, 328] on td "10" at bounding box center [543, 309] width 74 height 38
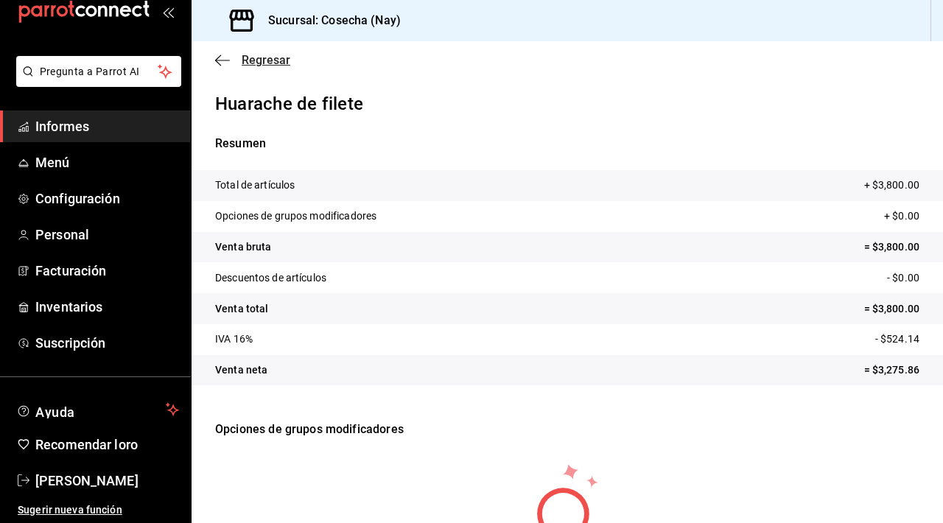
click at [224, 63] on icon "button" at bounding box center [222, 60] width 15 height 13
click at [225, 60] on icon "button" at bounding box center [222, 60] width 15 height 1
click at [251, 54] on font "Regresar" at bounding box center [266, 60] width 49 height 14
click at [219, 61] on icon "button" at bounding box center [222, 60] width 15 height 13
click at [223, 60] on icon "button" at bounding box center [222, 60] width 15 height 1
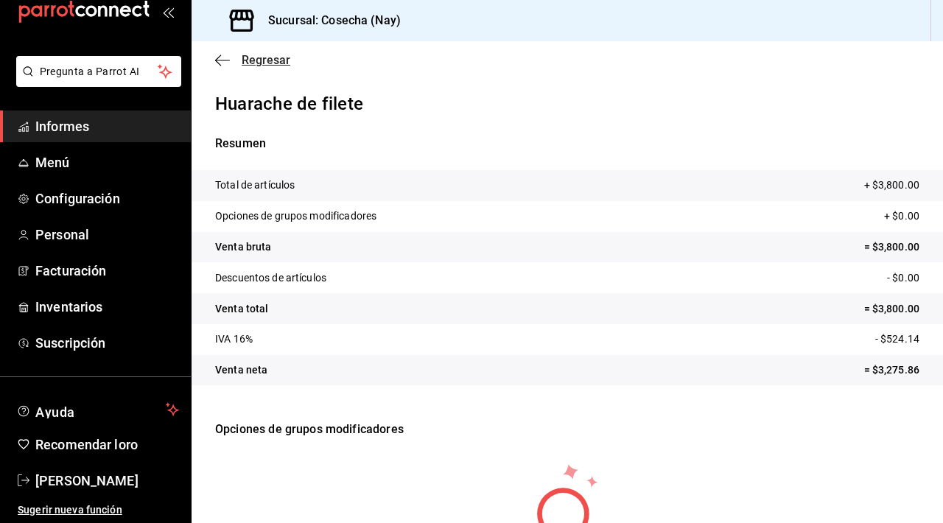
click at [254, 57] on font "Regresar" at bounding box center [266, 60] width 49 height 14
click at [223, 64] on icon "button" at bounding box center [222, 60] width 15 height 13
click at [269, 63] on font "Regresar" at bounding box center [266, 60] width 49 height 14
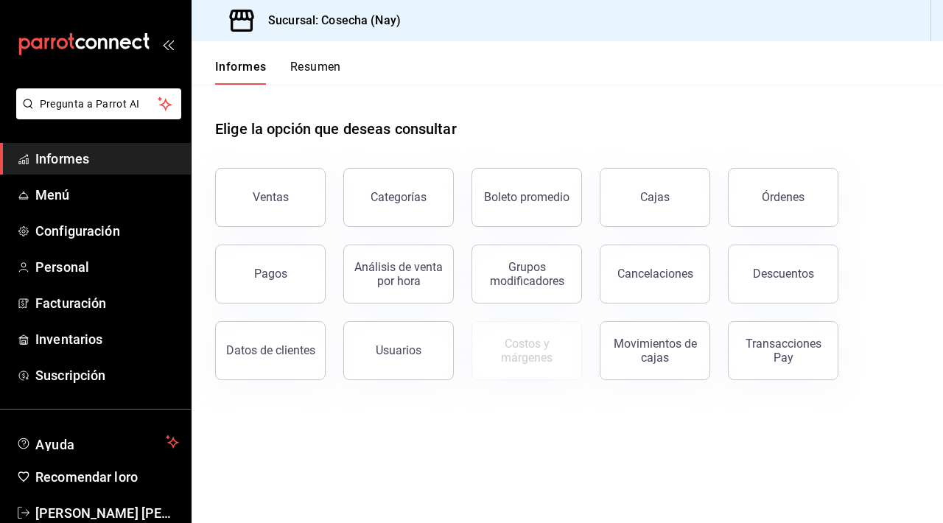
click at [684, 125] on div "Elige la opción que deseas consultar" at bounding box center [567, 118] width 704 height 66
click at [629, 116] on div "Elige la opción que deseas consultar" at bounding box center [567, 118] width 704 height 66
click at [307, 208] on button "Ventas" at bounding box center [270, 197] width 110 height 59
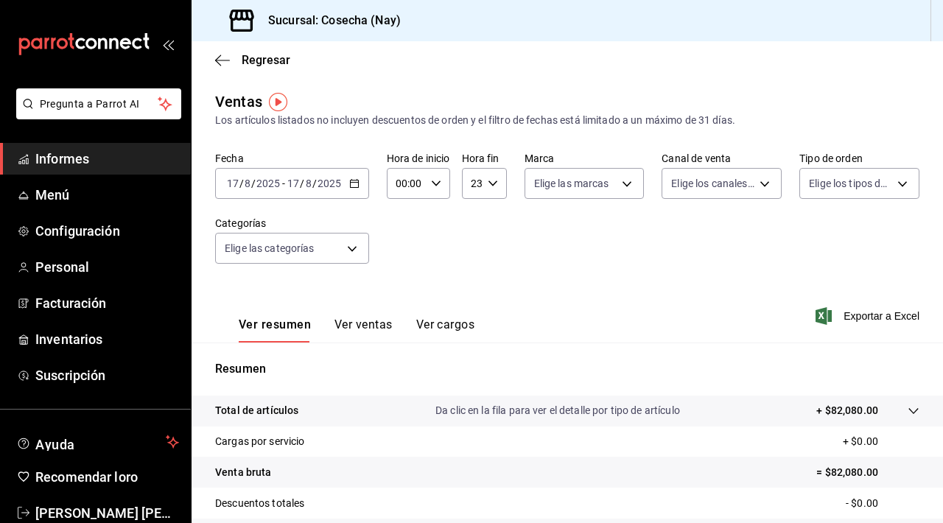
click at [353, 186] on icon "button" at bounding box center [354, 183] width 10 height 10
click at [323, 191] on div "2025-08-17 17 / 8 / 2025 - 2025-08-17 17 / 8 / 2025" at bounding box center [292, 183] width 154 height 31
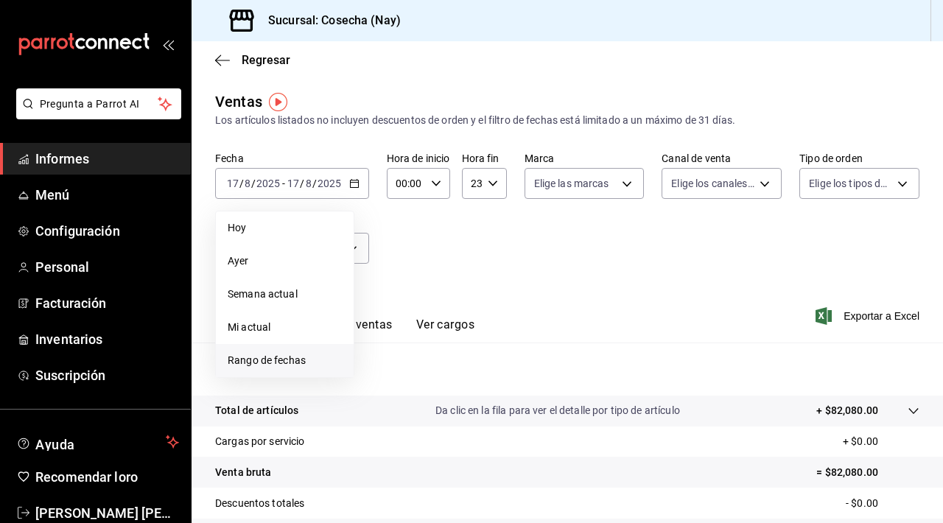
click at [303, 360] on font "Rango de fechas" at bounding box center [267, 360] width 78 height 12
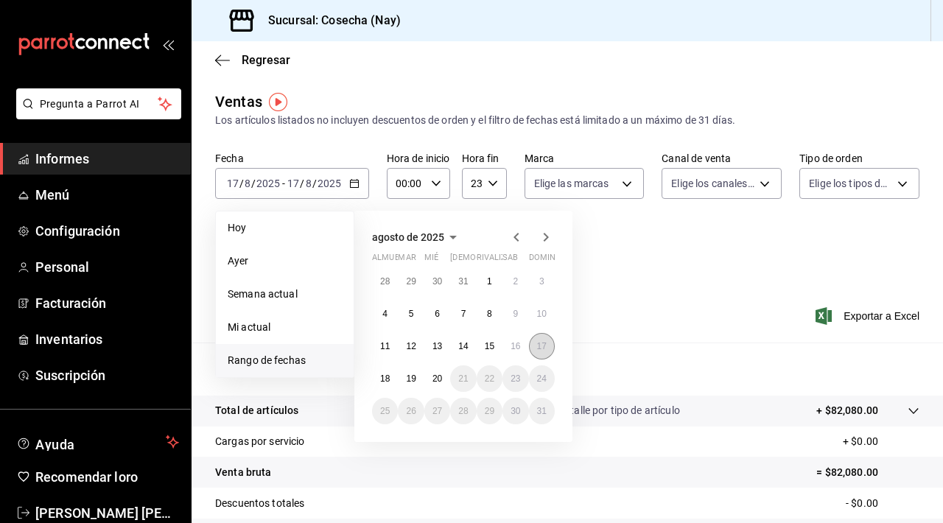
click at [540, 348] on font "17" at bounding box center [542, 346] width 10 height 10
click at [540, 351] on button "17" at bounding box center [542, 346] width 26 height 27
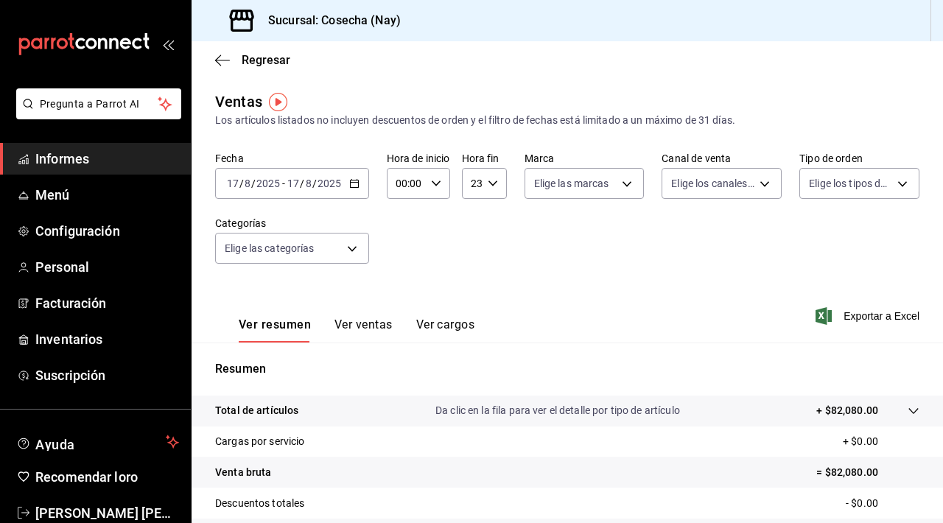
click at [379, 320] on font "Ver ventas" at bounding box center [363, 324] width 58 height 14
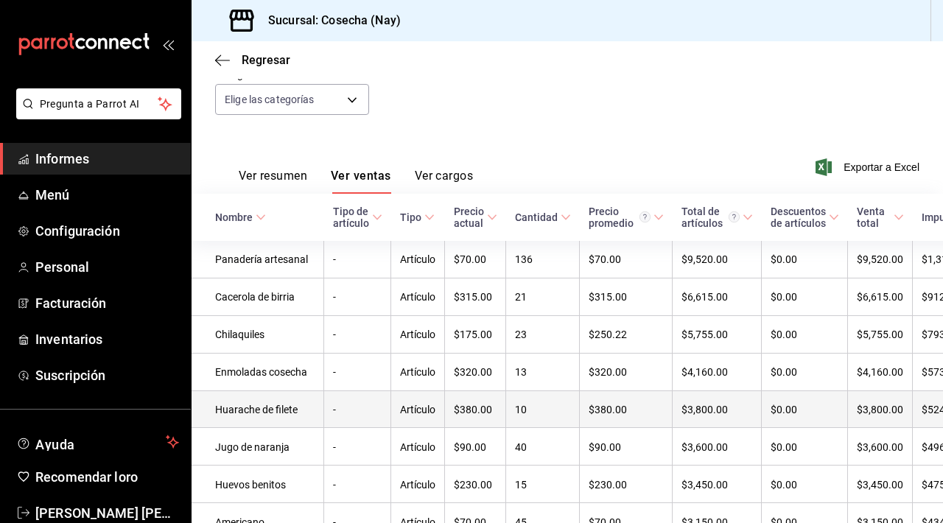
scroll to position [138, 0]
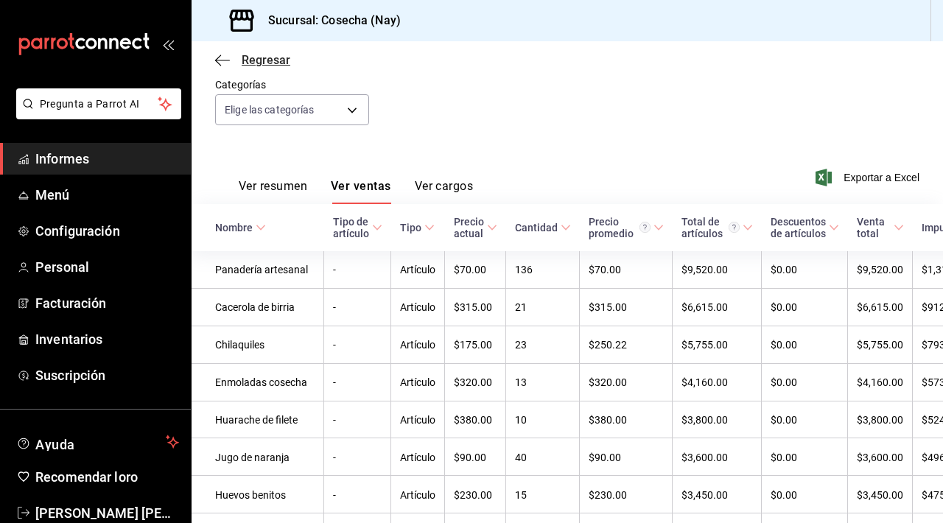
click at [224, 60] on icon "button" at bounding box center [222, 60] width 15 height 1
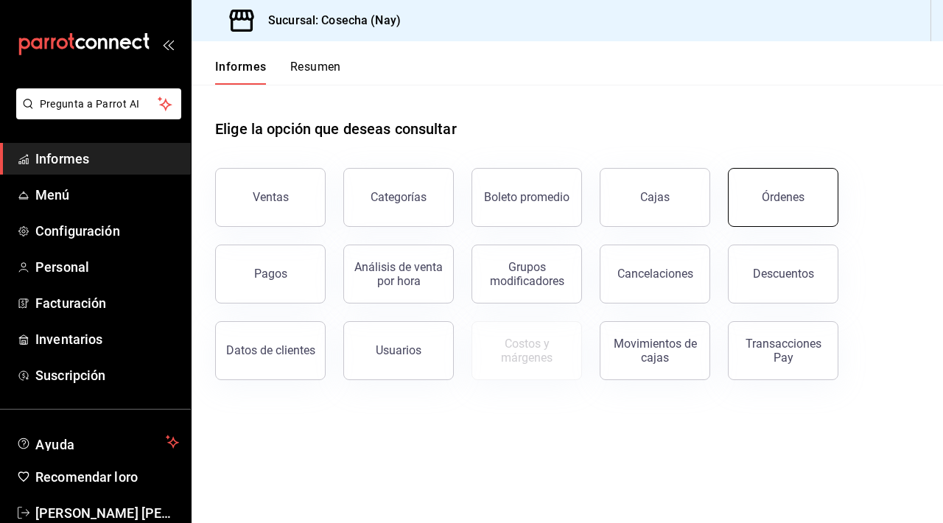
click at [763, 199] on font "Órdenes" at bounding box center [782, 197] width 43 height 14
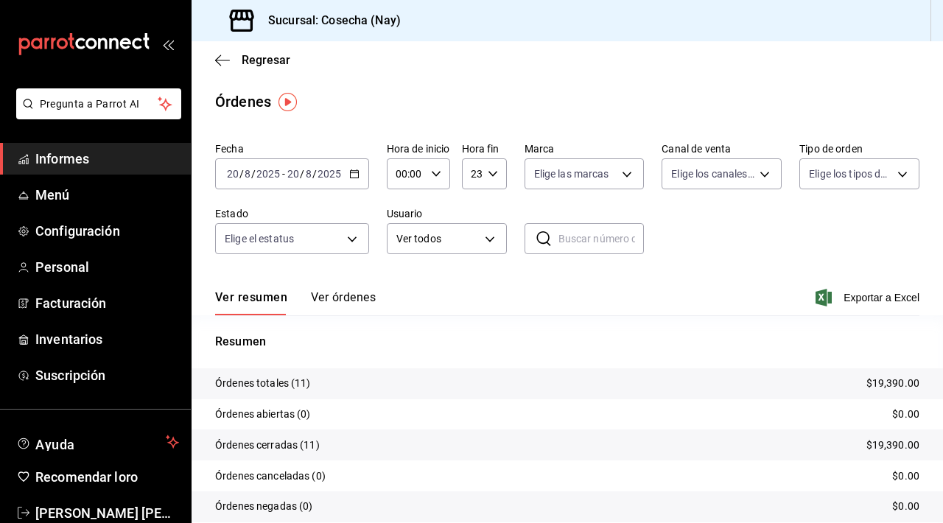
click at [357, 176] on \(Stroke\) "button" at bounding box center [354, 174] width 9 height 8
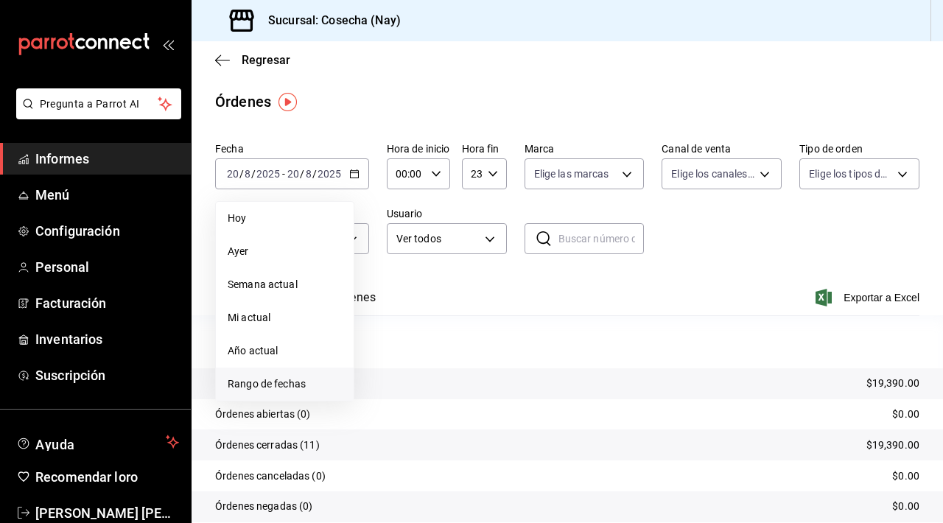
click at [306, 384] on span "Rango de fechas" at bounding box center [285, 383] width 114 height 15
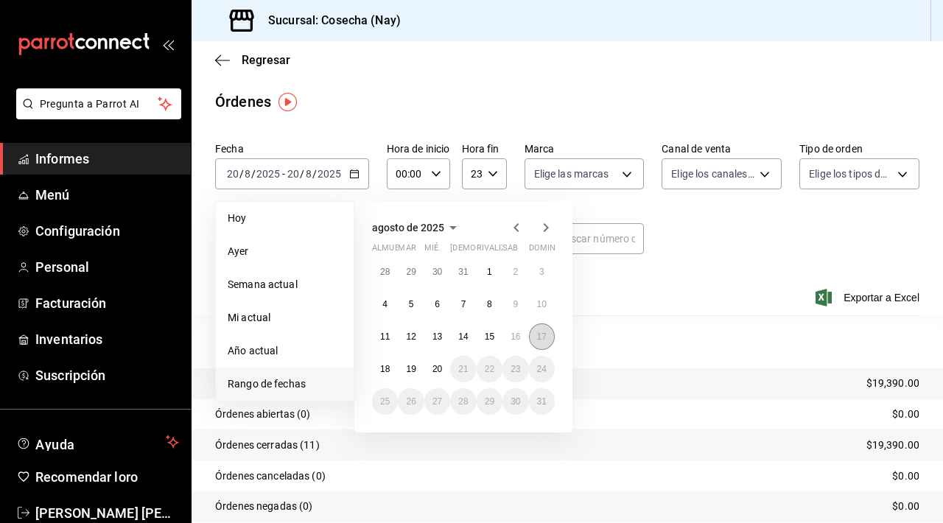
click at [543, 339] on font "17" at bounding box center [542, 336] width 10 height 10
click at [545, 337] on font "17" at bounding box center [542, 336] width 10 height 10
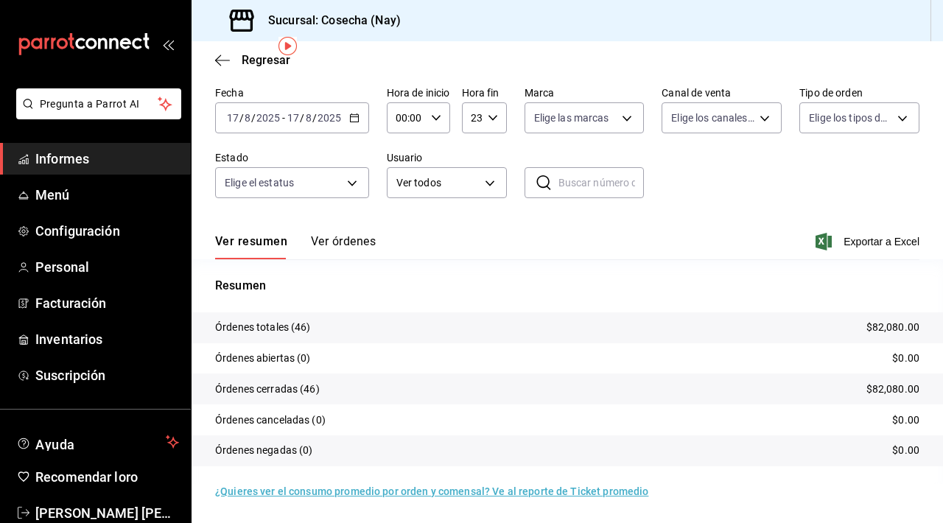
scroll to position [56, 0]
click at [337, 238] on font "Ver órdenes" at bounding box center [343, 241] width 65 height 14
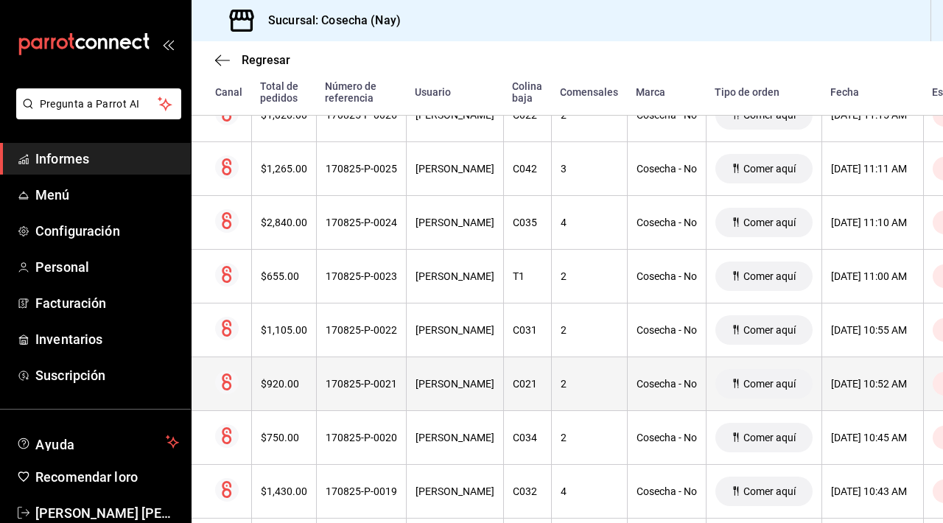
scroll to position [1376, 0]
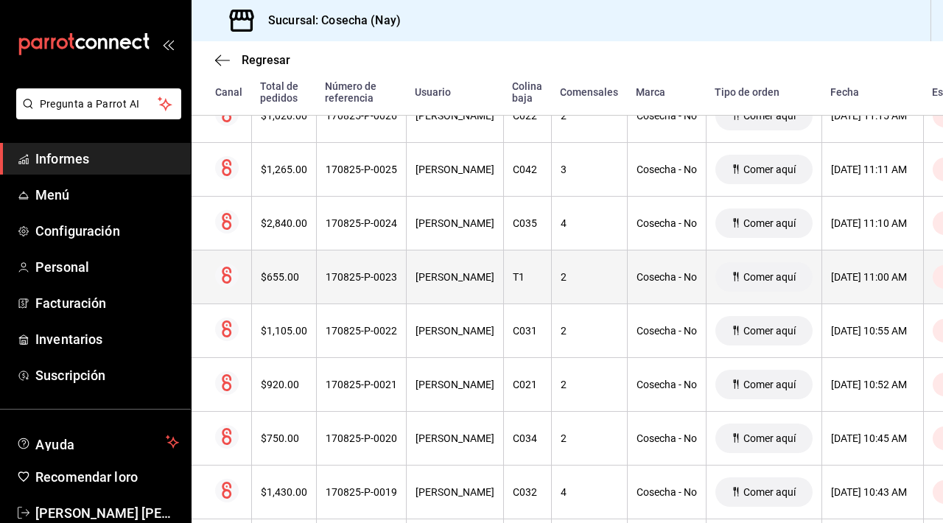
click at [821, 288] on th "[DATE] 11:00 AM" at bounding box center [872, 277] width 102 height 54
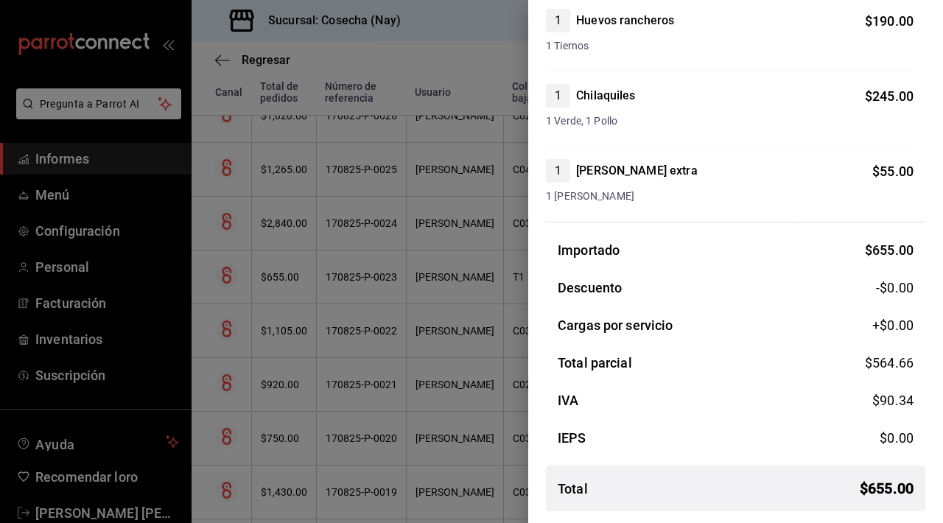
scroll to position [0, 0]
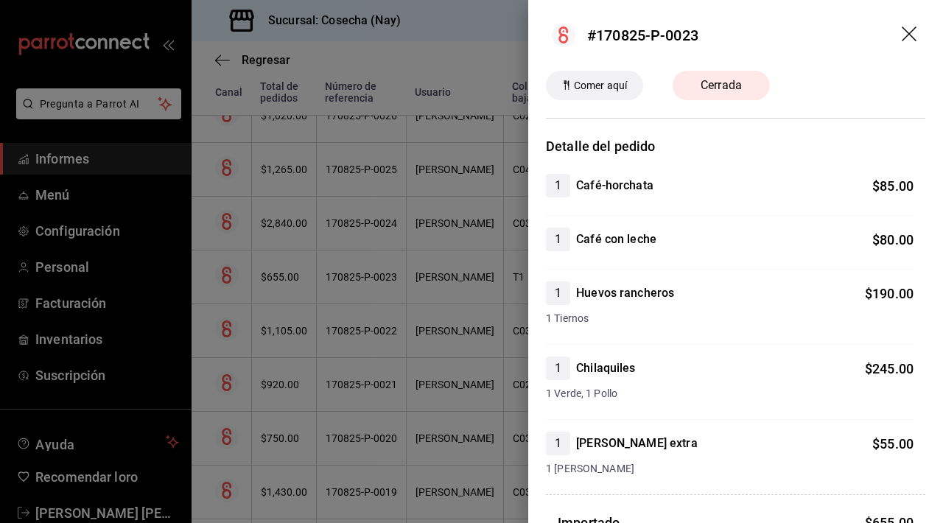
click at [910, 38] on icon "arrastrar" at bounding box center [910, 36] width 18 height 18
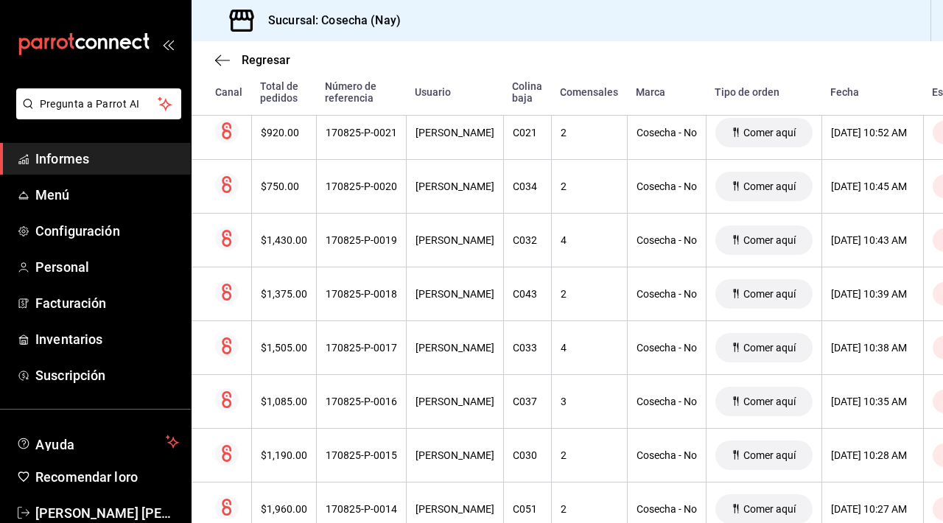
scroll to position [1630, 0]
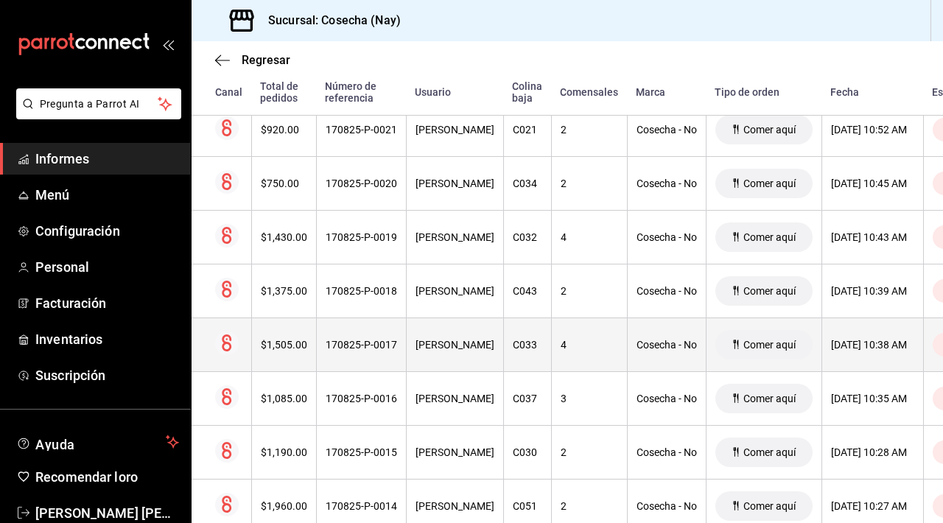
click at [531, 356] on th "C033" at bounding box center [527, 344] width 48 height 54
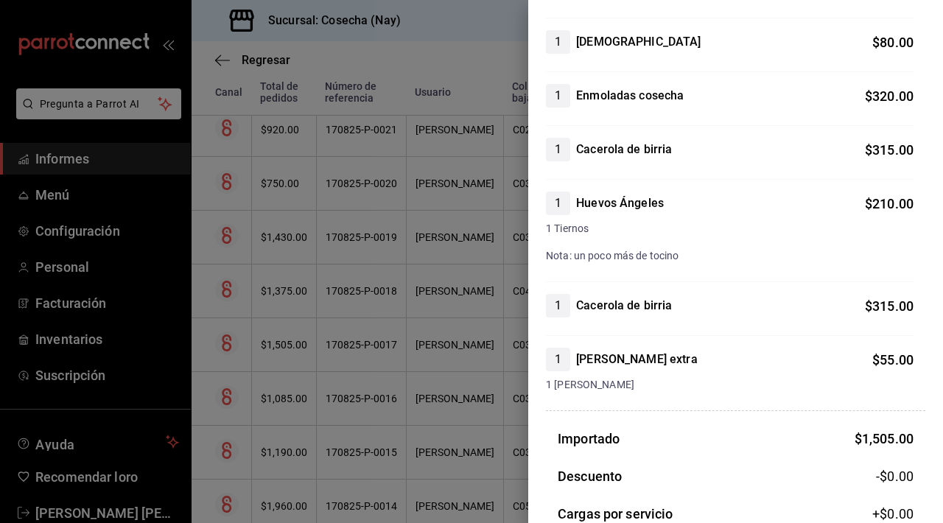
scroll to position [0, 0]
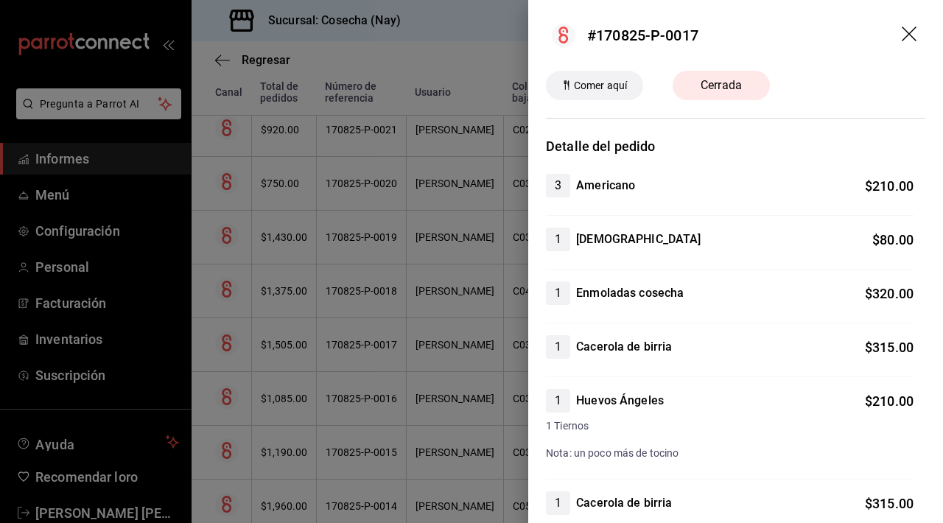
click at [906, 41] on icon "arrastrar" at bounding box center [910, 36] width 18 height 18
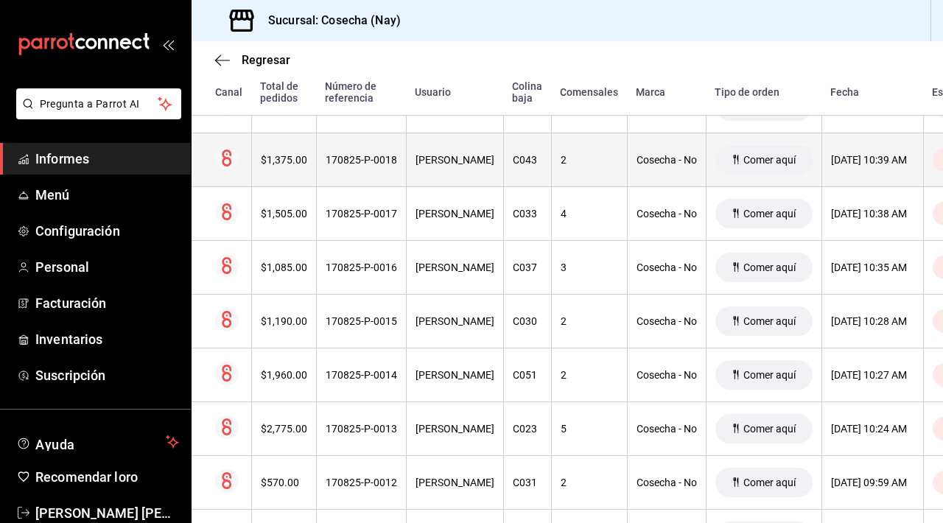
scroll to position [1764, 0]
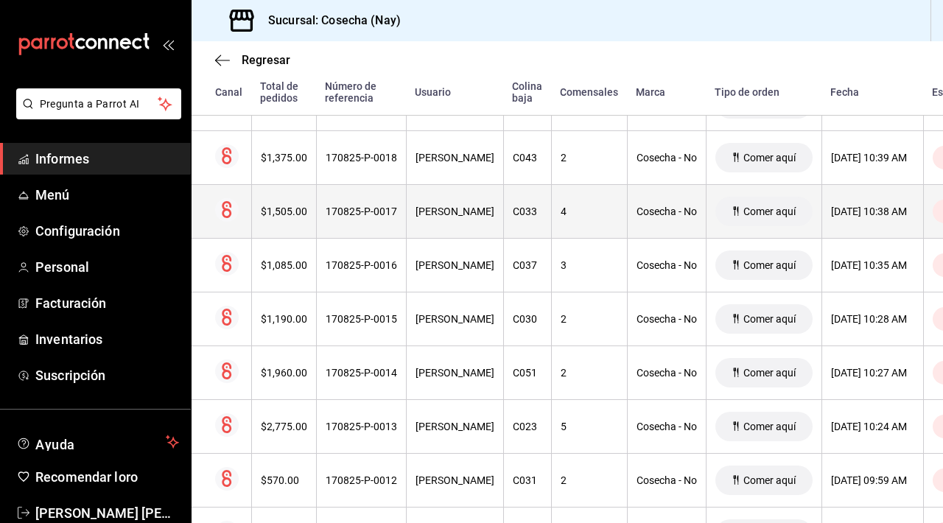
click at [472, 217] on div "[PERSON_NAME]" at bounding box center [454, 211] width 79 height 12
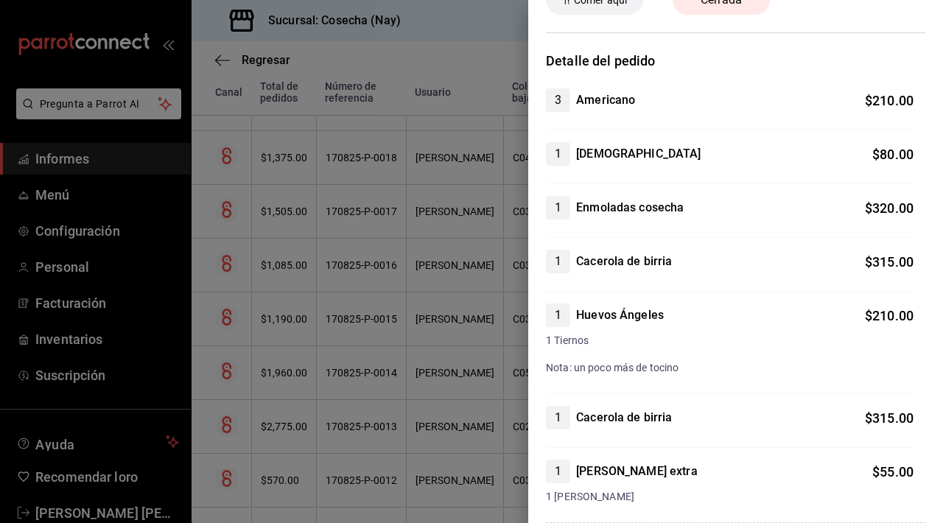
scroll to position [66, 0]
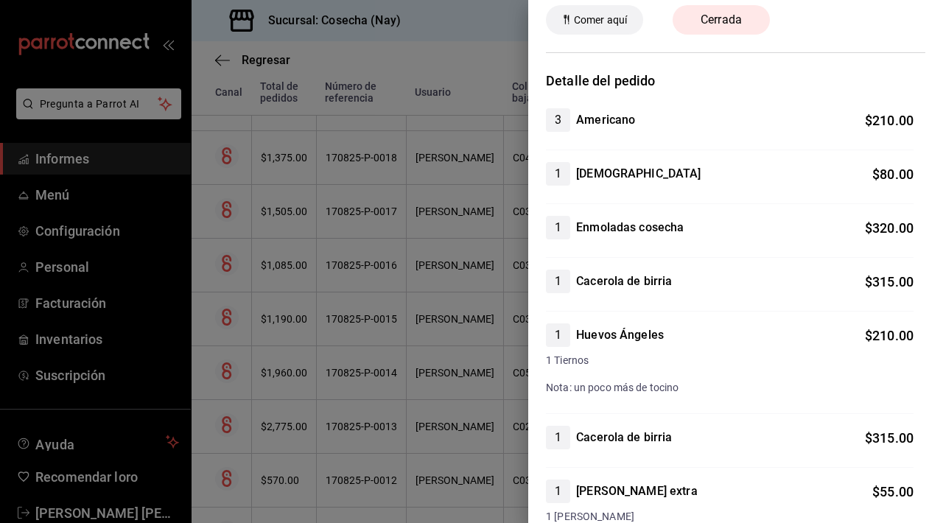
click at [495, 59] on div at bounding box center [471, 261] width 943 height 523
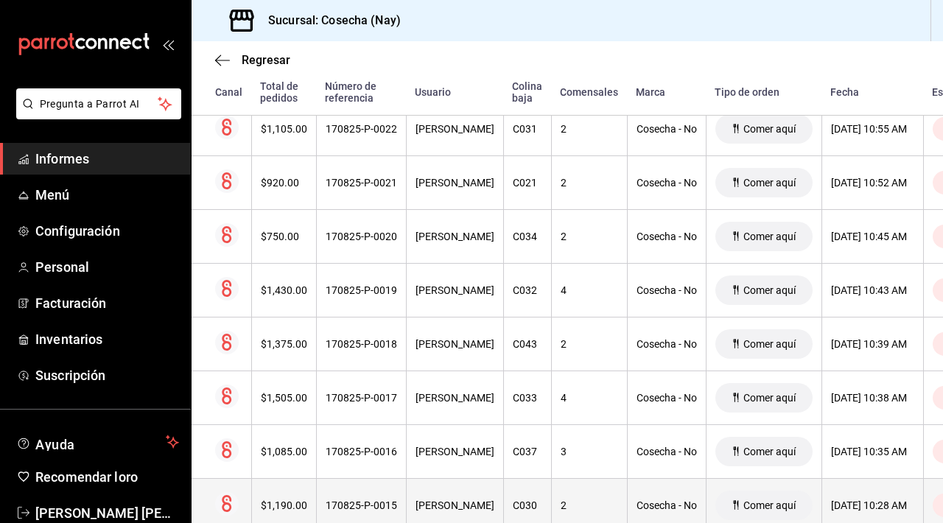
scroll to position [1578, 0]
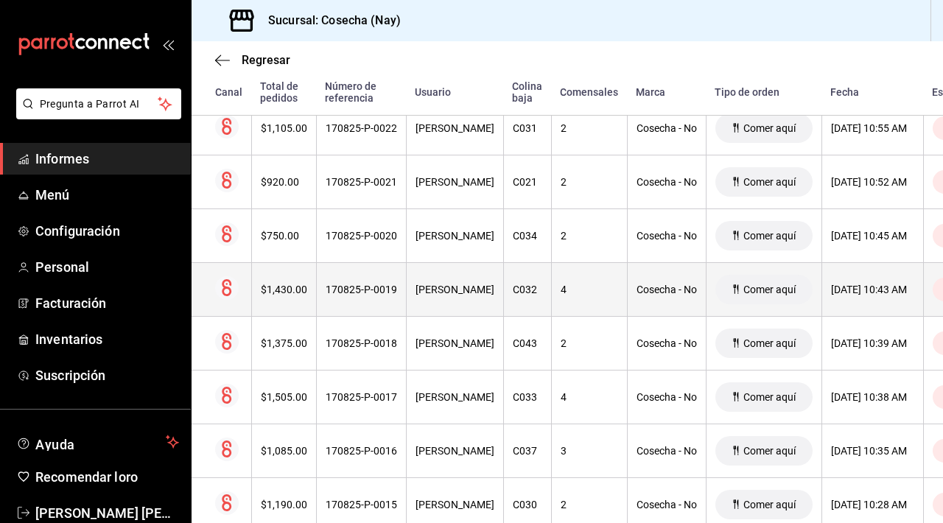
click at [392, 289] on font "170825-P-0019" at bounding box center [360, 290] width 71 height 12
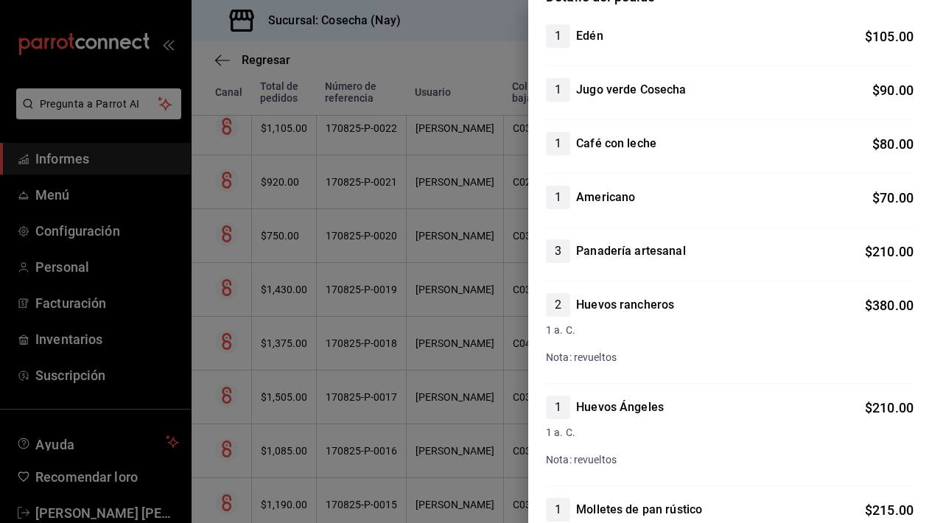
scroll to position [0, 0]
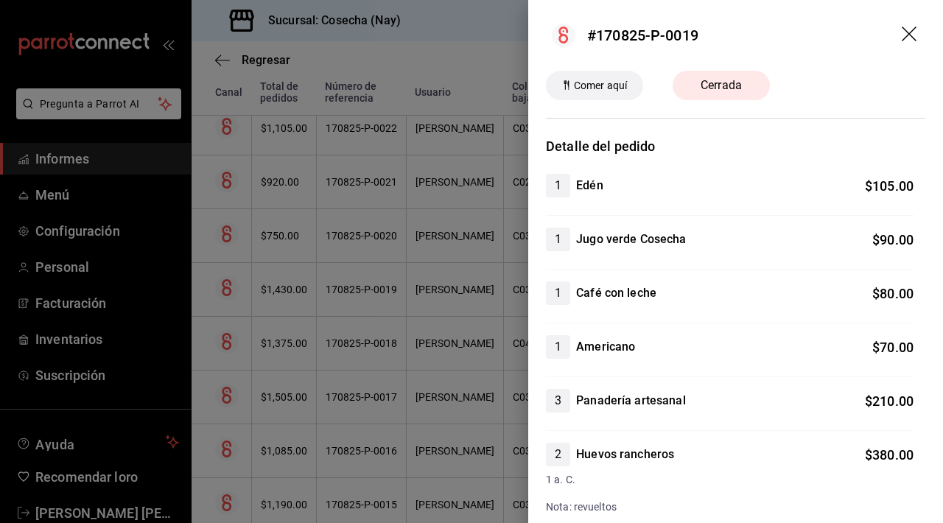
click at [913, 38] on icon "arrastrar" at bounding box center [908, 34] width 15 height 15
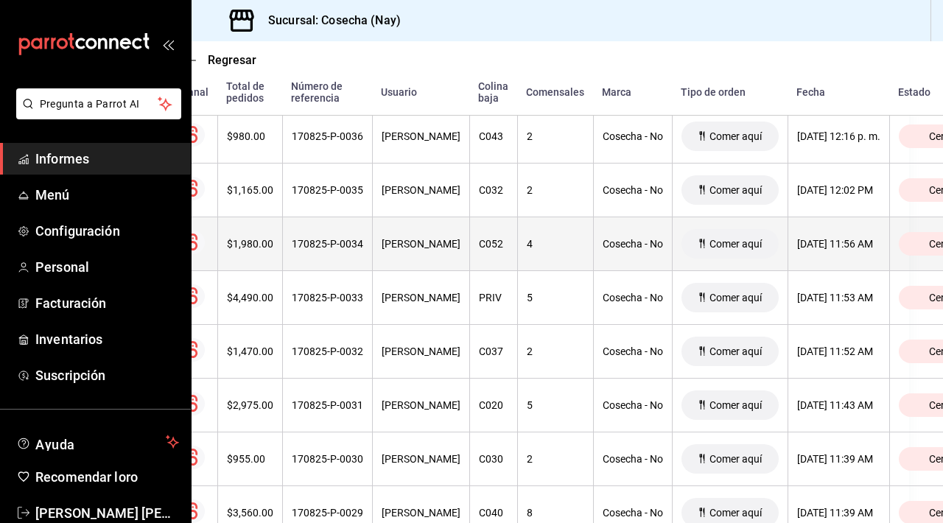
scroll to position [817, 33]
click at [339, 252] on th "170825-P-0034" at bounding box center [328, 244] width 90 height 54
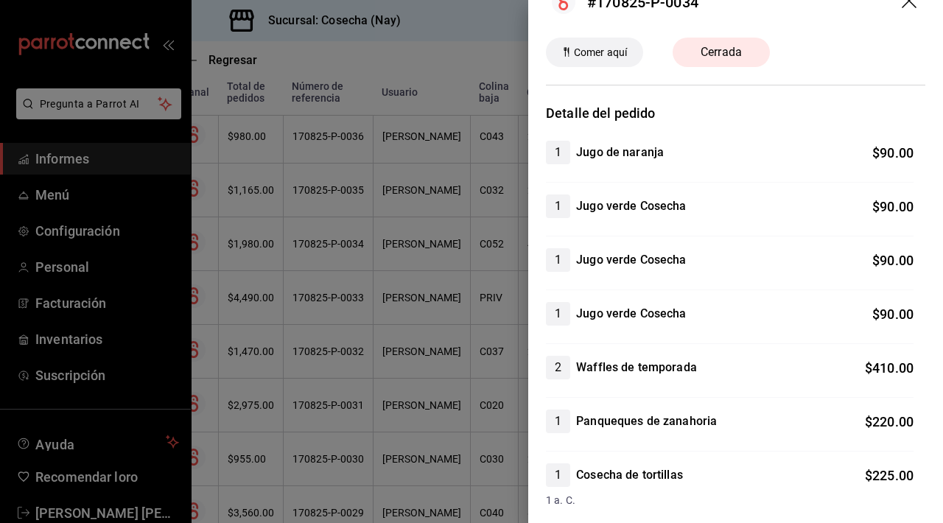
scroll to position [0, 0]
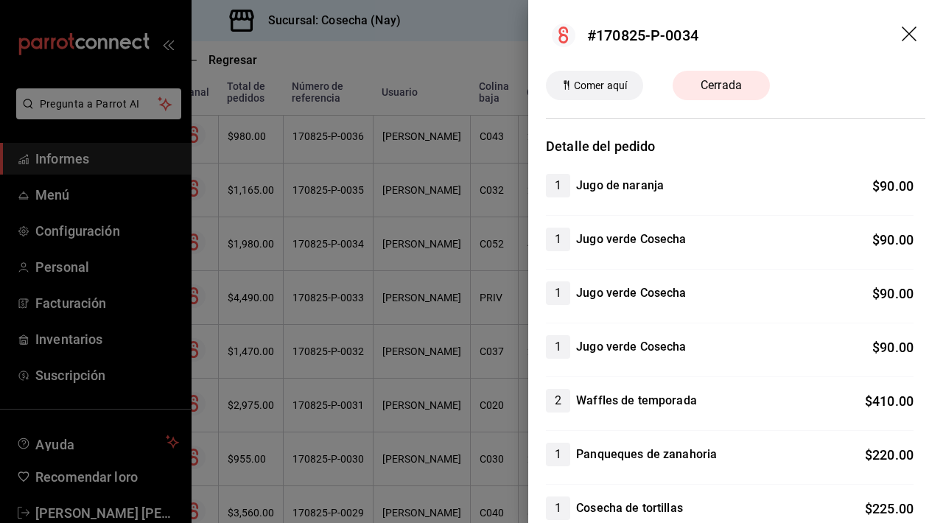
click at [912, 35] on icon "arrastrar" at bounding box center [910, 36] width 18 height 18
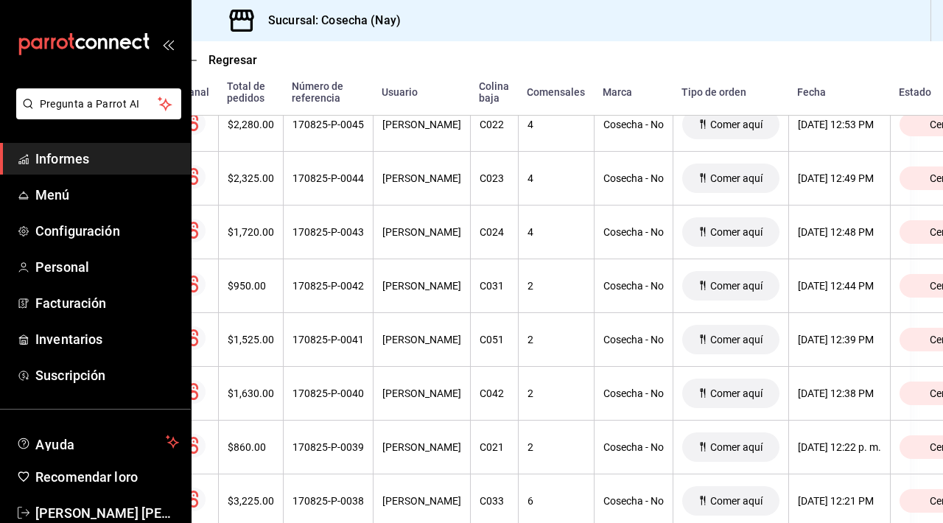
scroll to position [318, 33]
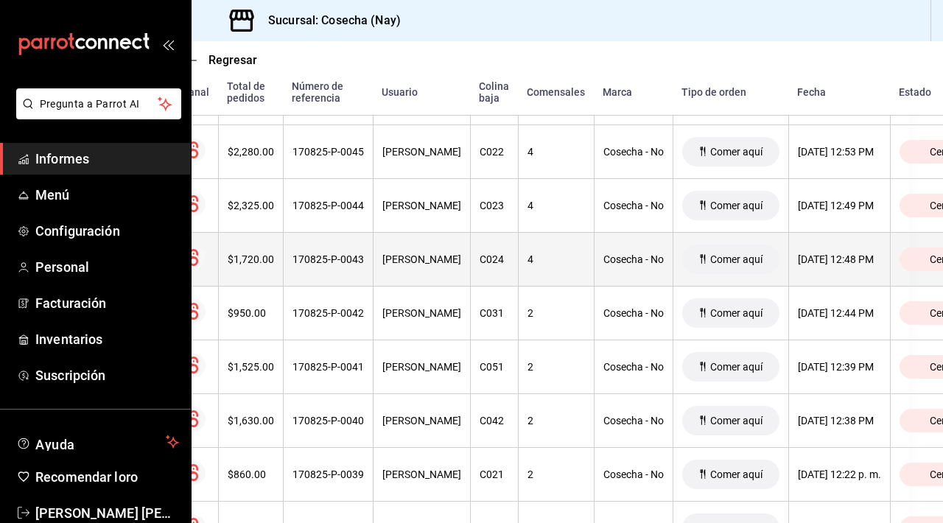
click at [551, 274] on th "4" at bounding box center [556, 259] width 76 height 54
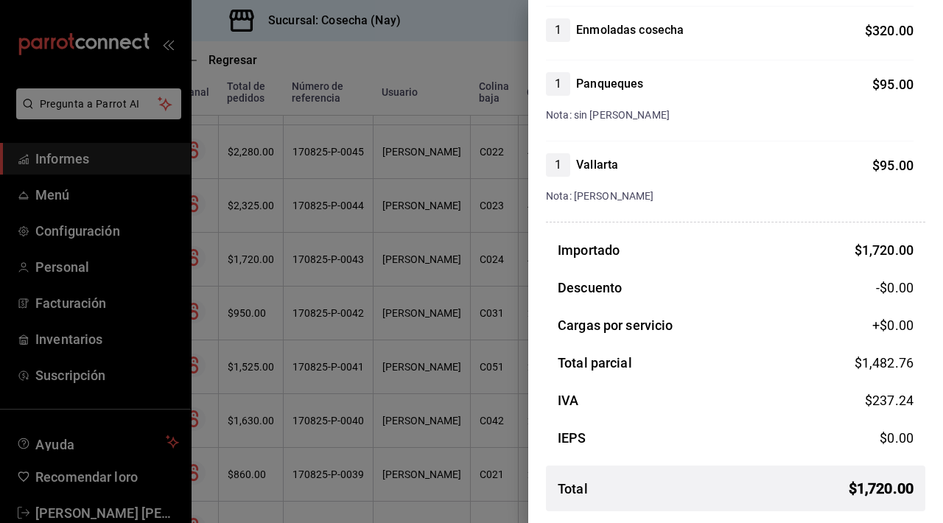
scroll to position [0, 0]
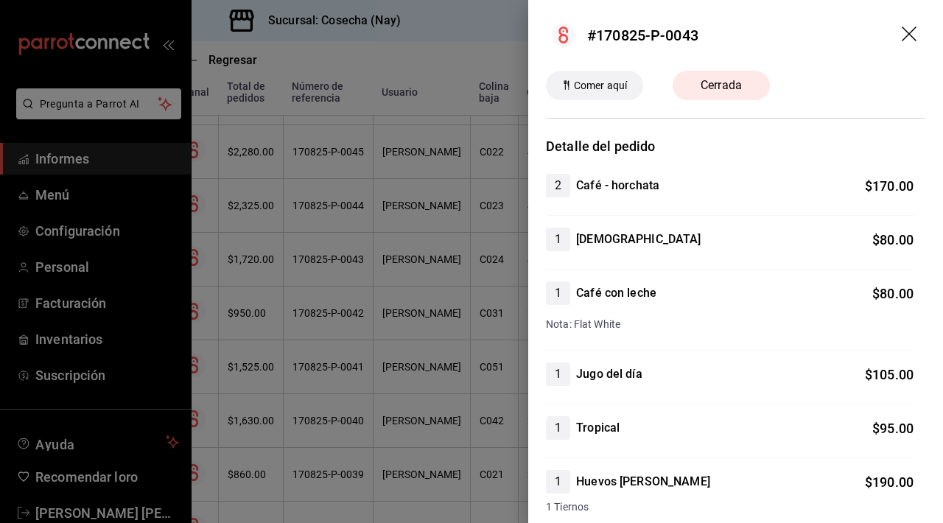
click at [909, 41] on icon "arrastrar" at bounding box center [910, 36] width 18 height 18
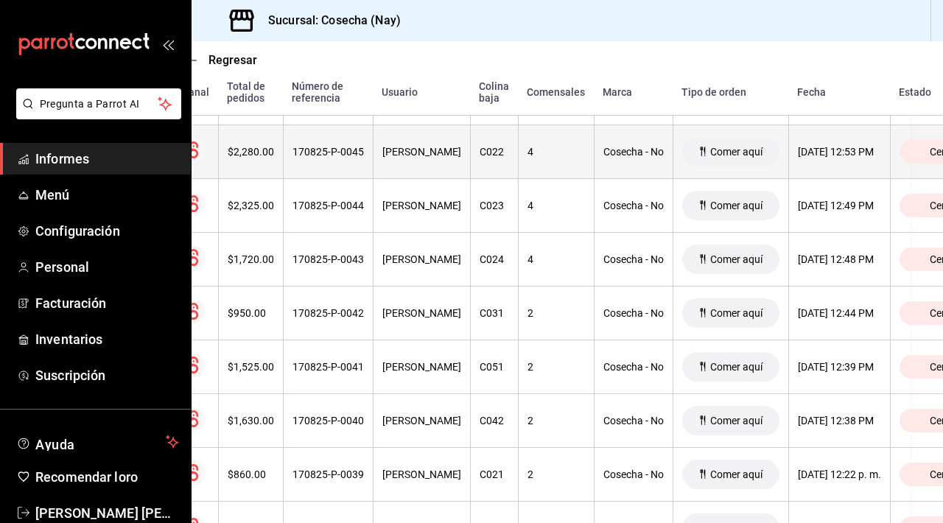
click at [552, 158] on div "4" at bounding box center [555, 152] width 57 height 12
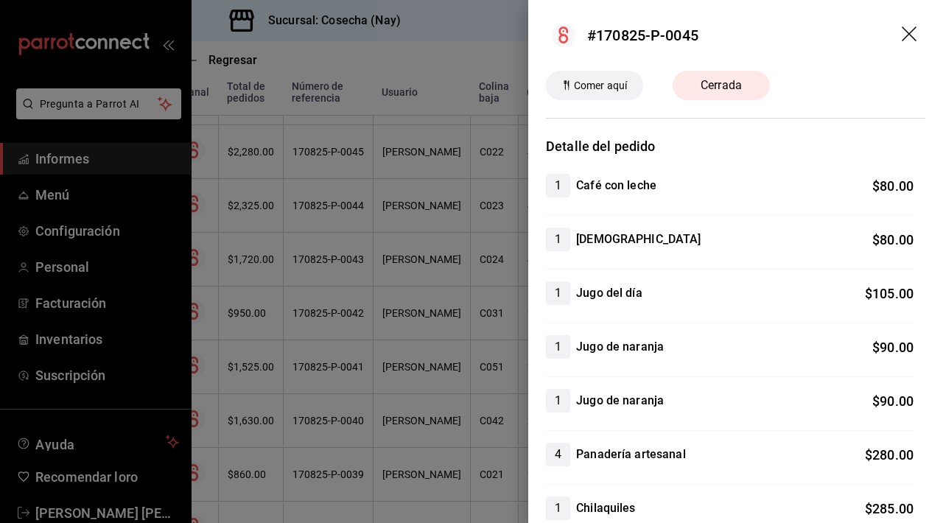
click at [906, 35] on icon "arrastrar" at bounding box center [908, 34] width 15 height 15
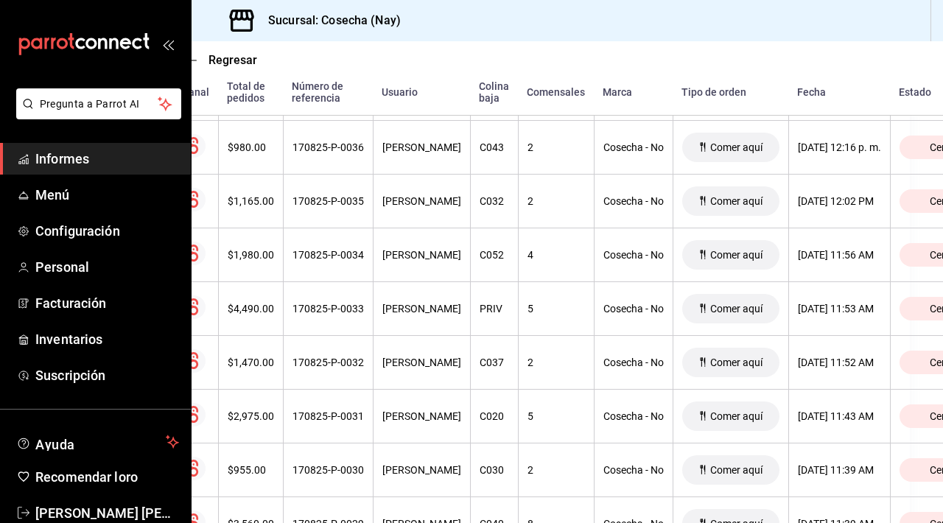
scroll to position [747, 33]
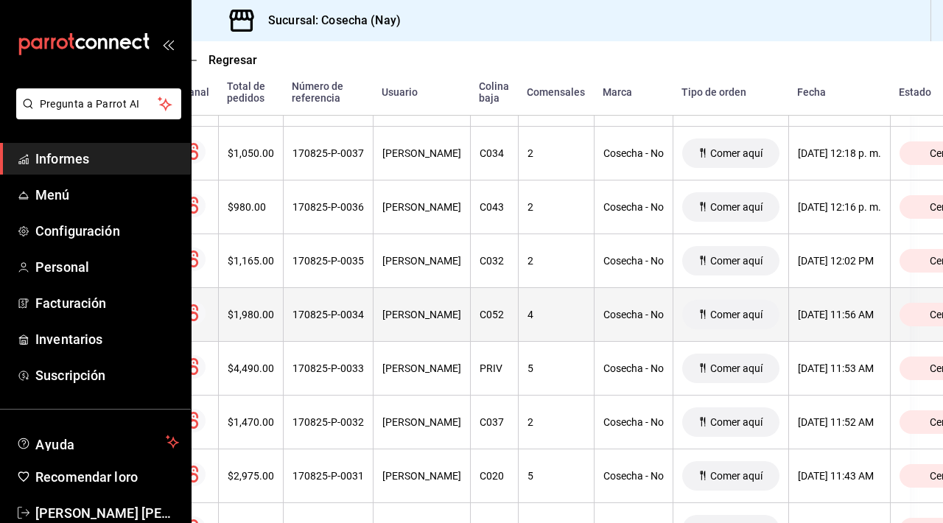
click at [566, 317] on div "4" at bounding box center [555, 315] width 57 height 12
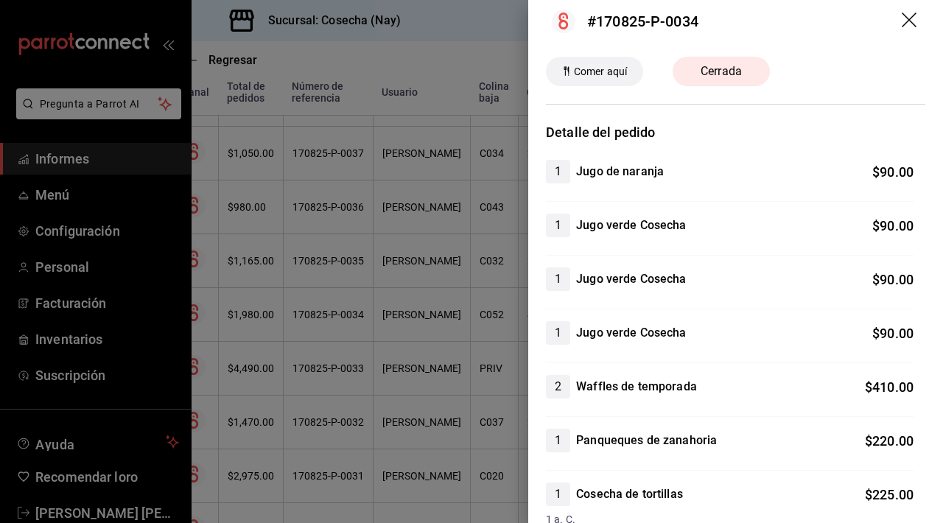
scroll to position [0, 0]
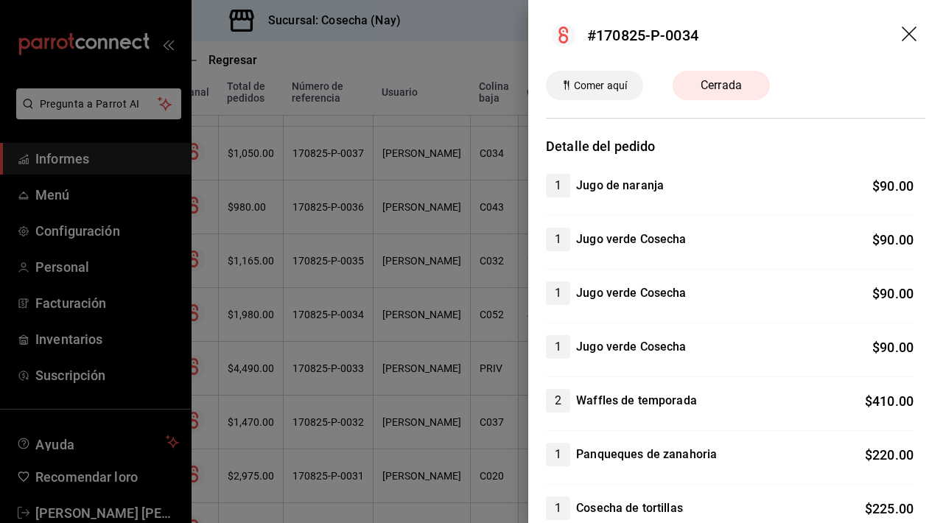
click at [913, 34] on icon "arrastrar" at bounding box center [910, 36] width 18 height 18
